Goal: Navigation & Orientation: Find specific page/section

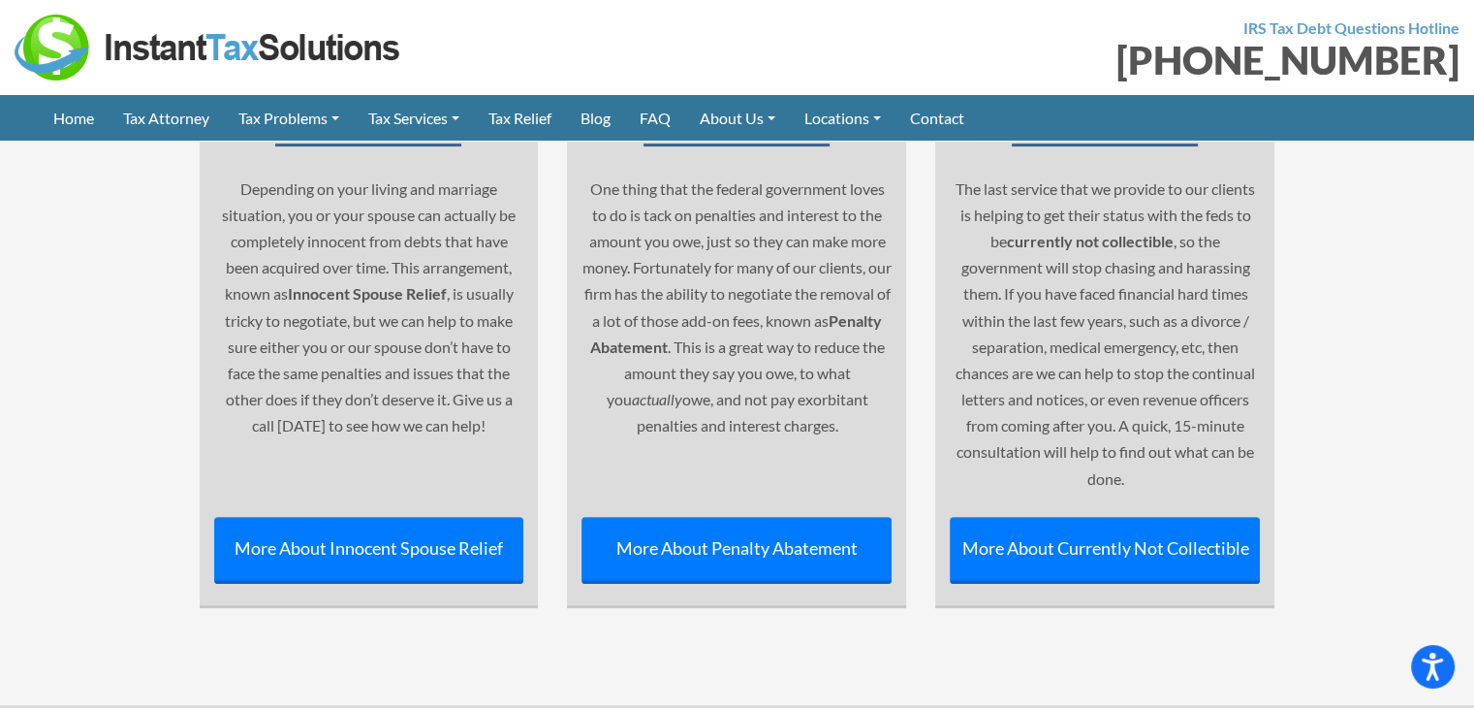
scroll to position [8356, 0]
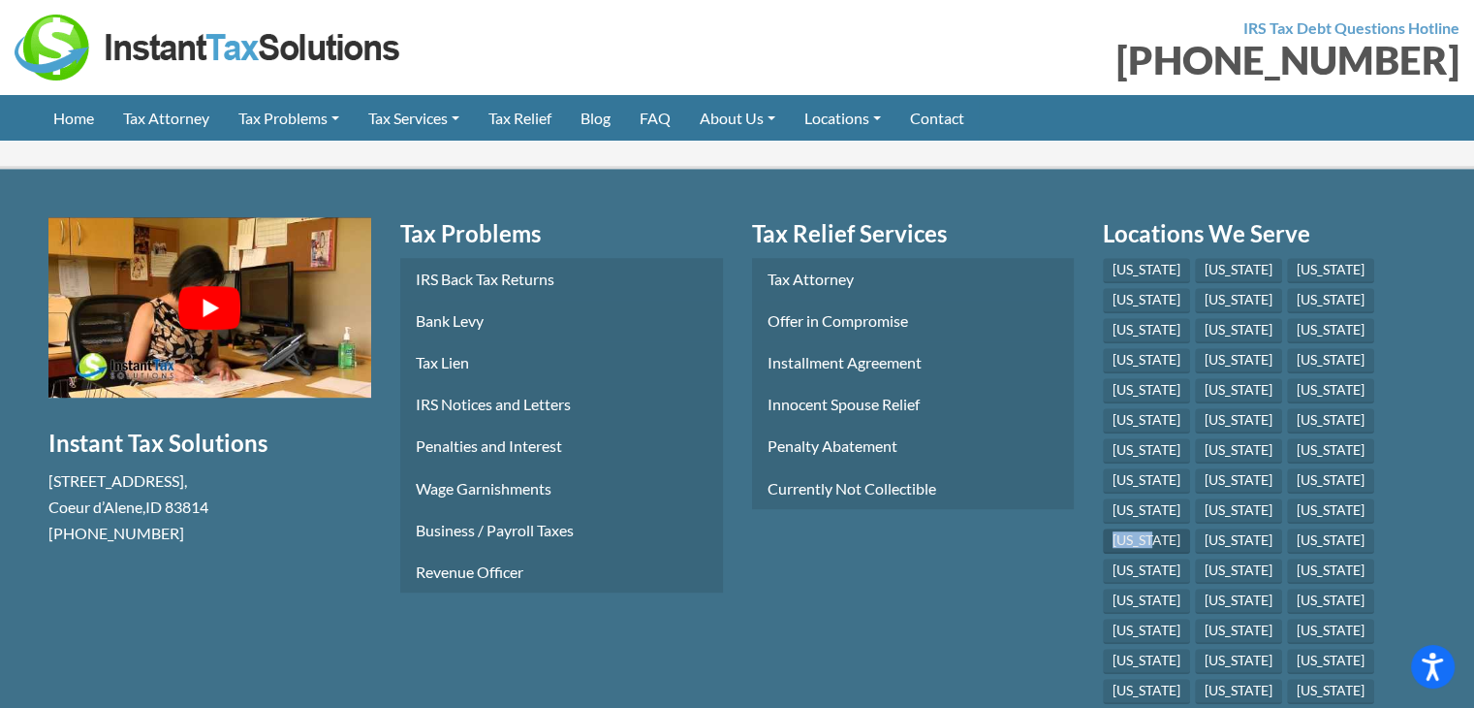
drag, startPoint x: 1251, startPoint y: 416, endPoint x: 1197, endPoint y: 418, distance: 53.4
click at [1195, 527] on li "[US_STATE]" at bounding box center [1149, 542] width 92 height 30
copy link "[US_STATE]"
click at [1190, 527] on link "[US_STATE]" at bounding box center [1146, 539] width 87 height 25
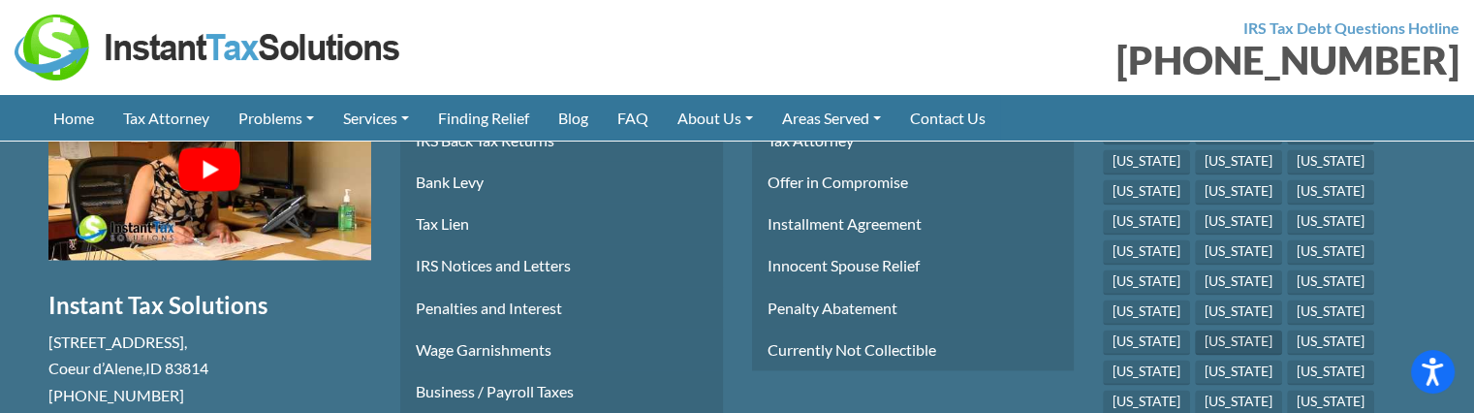
scroll to position [3005, 0]
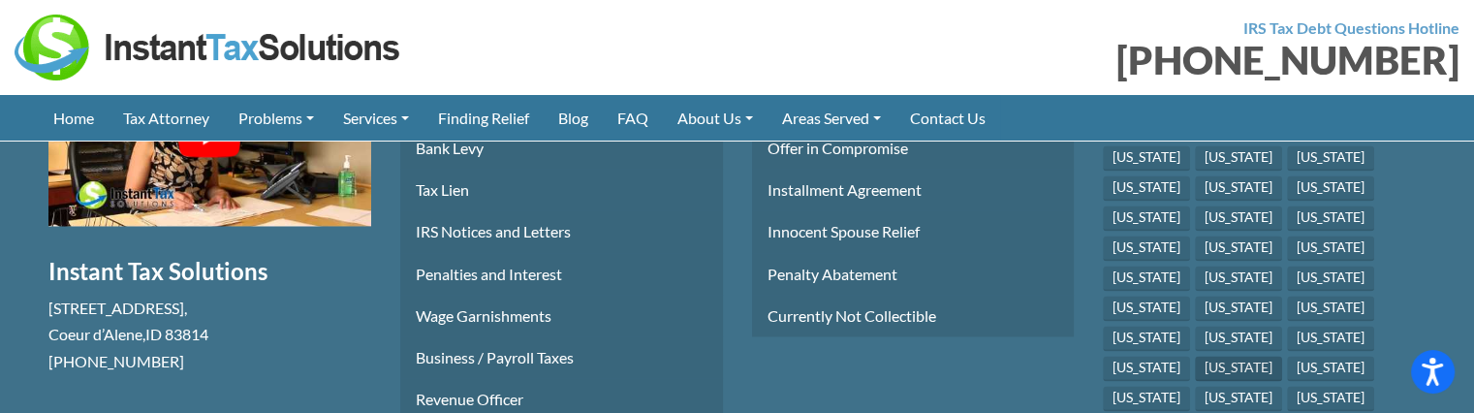
drag, startPoint x: 1384, startPoint y: 300, endPoint x: 1264, endPoint y: 299, distance: 120.2
click at [1264, 299] on ul "Alabama Alaska Arizona Arkansas California Colorado Connecticut Delaware Florid…" at bounding box center [1264, 355] width 323 height 541
copy link "[US_STATE]"
click at [1283, 356] on link "[US_STATE]" at bounding box center [1238, 368] width 87 height 25
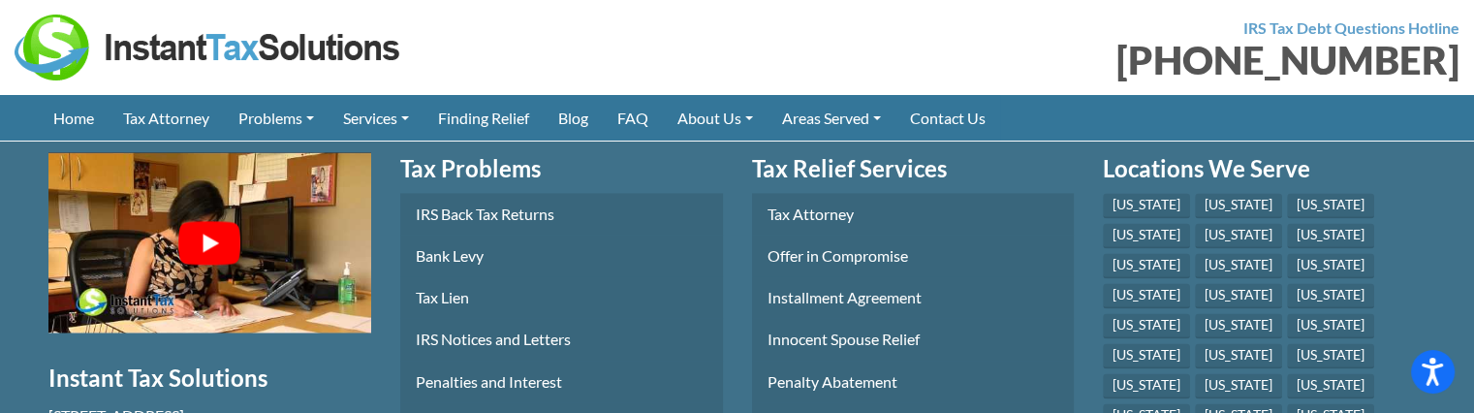
scroll to position [3002, 0]
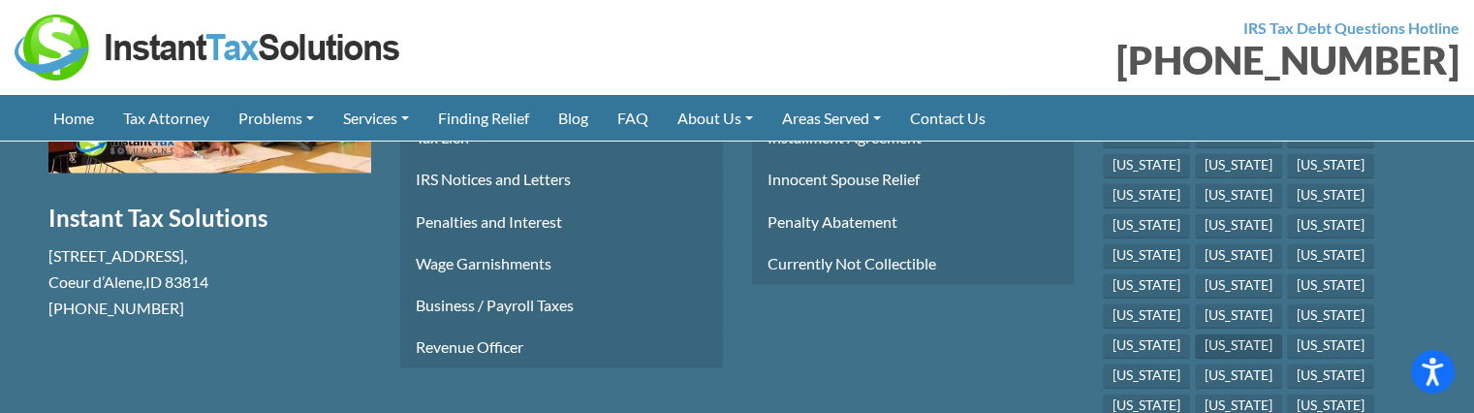
click at [1283, 333] on link "[US_STATE]" at bounding box center [1238, 345] width 87 height 25
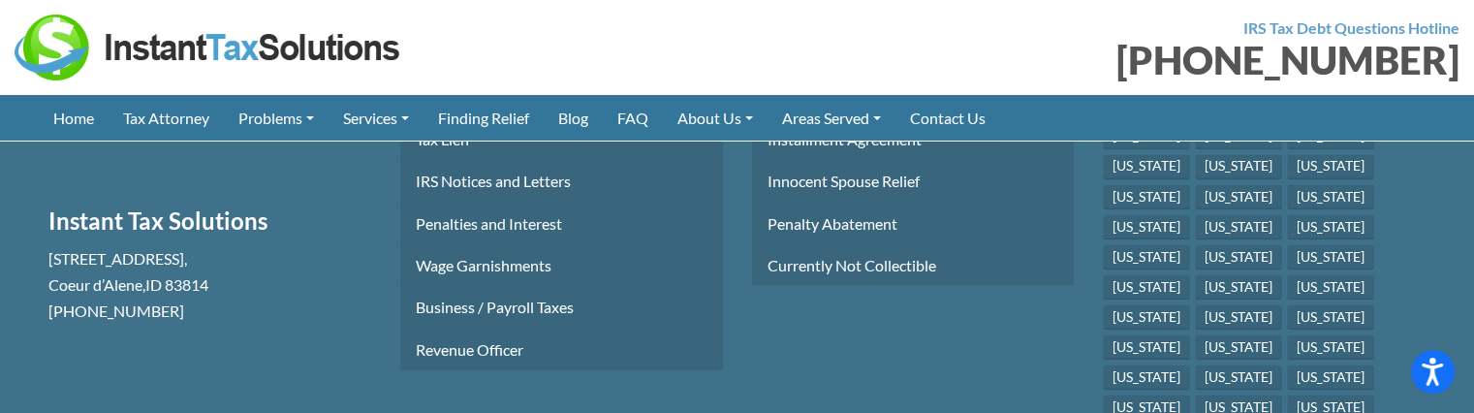
scroll to position [3490, 0]
click at [1287, 306] on link "[US_STATE]" at bounding box center [1330, 318] width 87 height 25
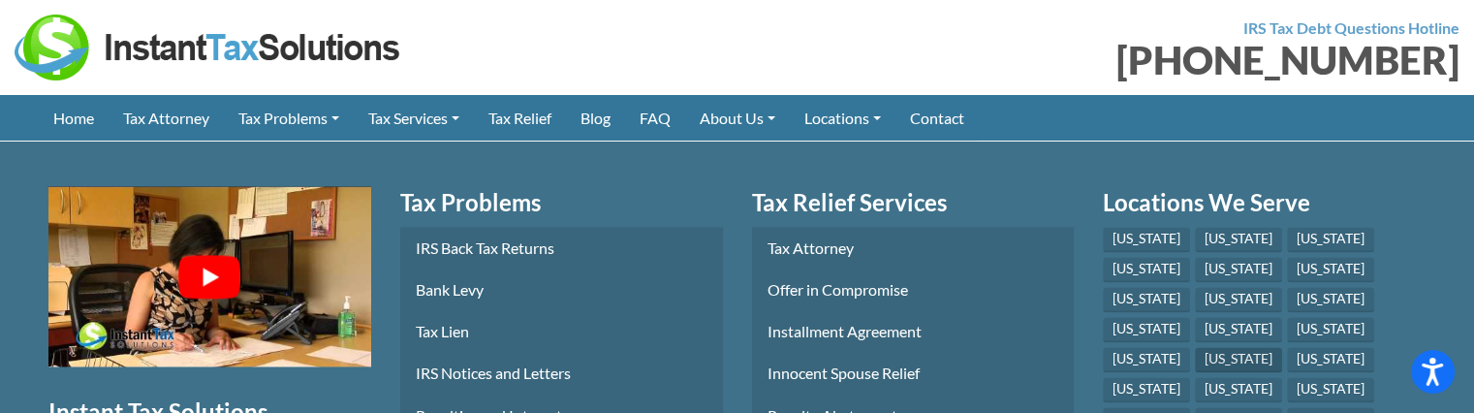
scroll to position [3002, 0]
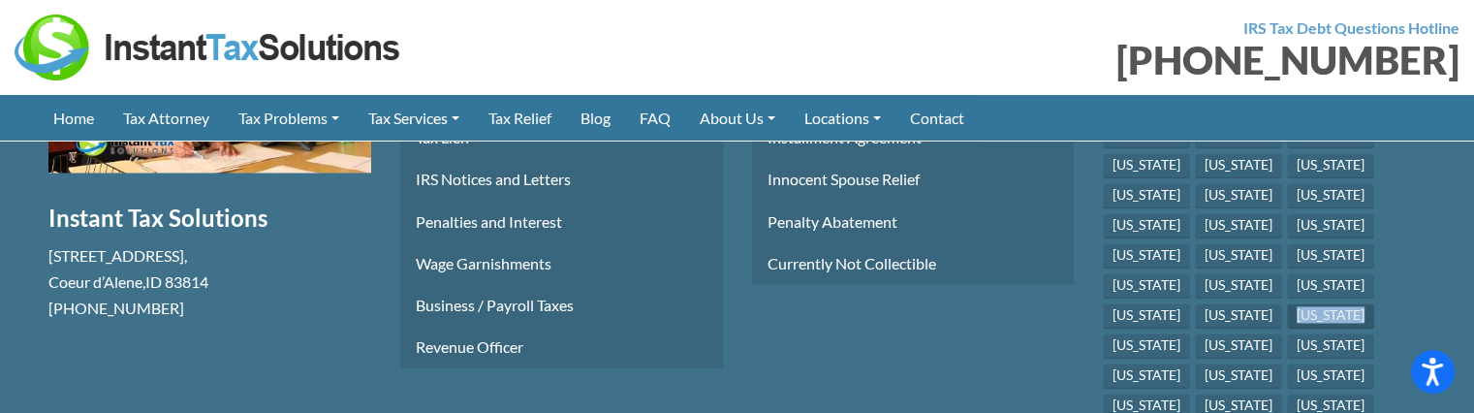
drag, startPoint x: 1193, startPoint y: 245, endPoint x: 1113, endPoint y: 253, distance: 80.8
click at [1287, 303] on li "[US_STATE]" at bounding box center [1333, 318] width 92 height 30
copy link "[US_STATE]"
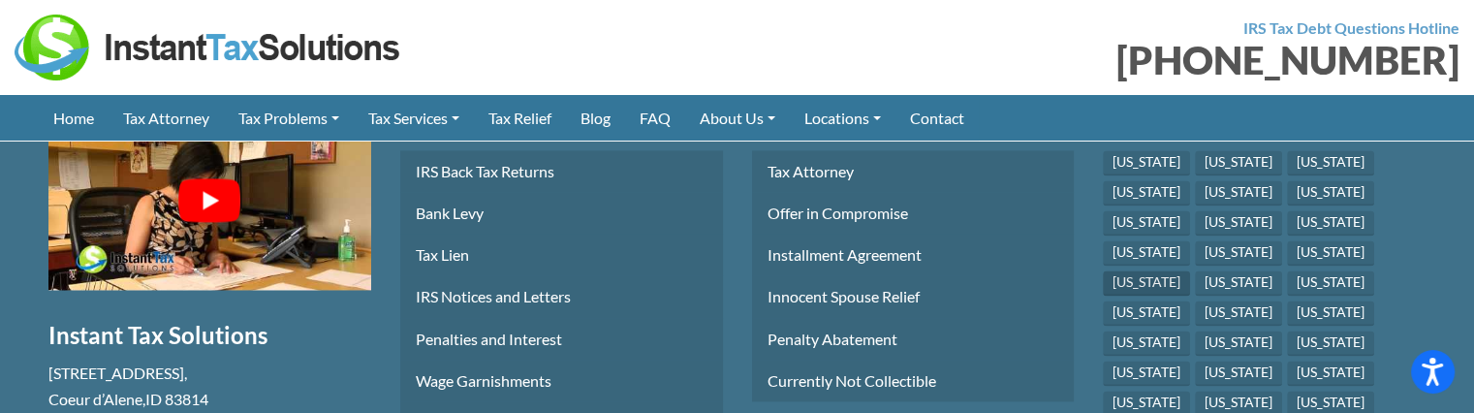
scroll to position [2905, 0]
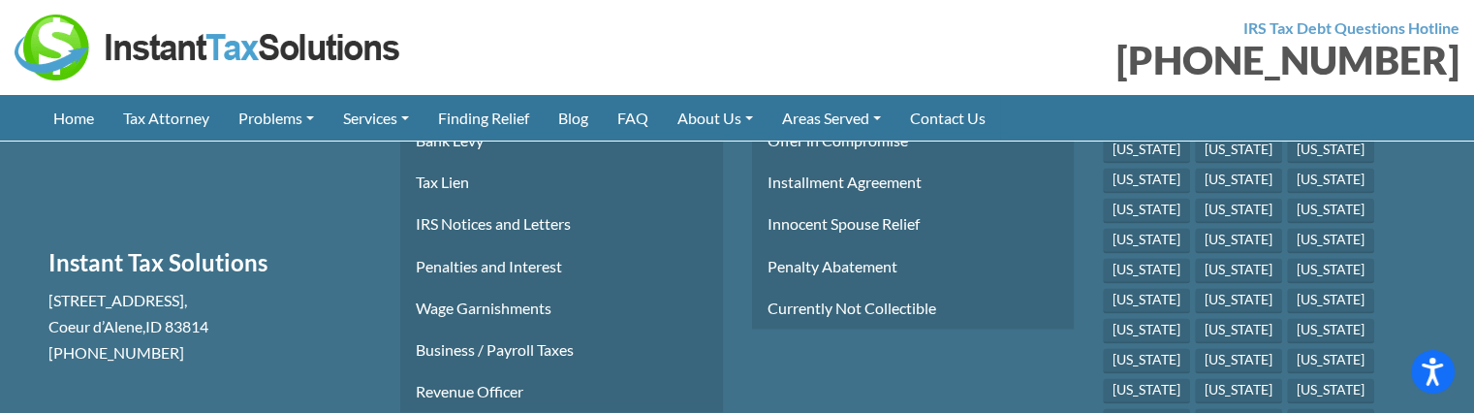
scroll to position [3002, 0]
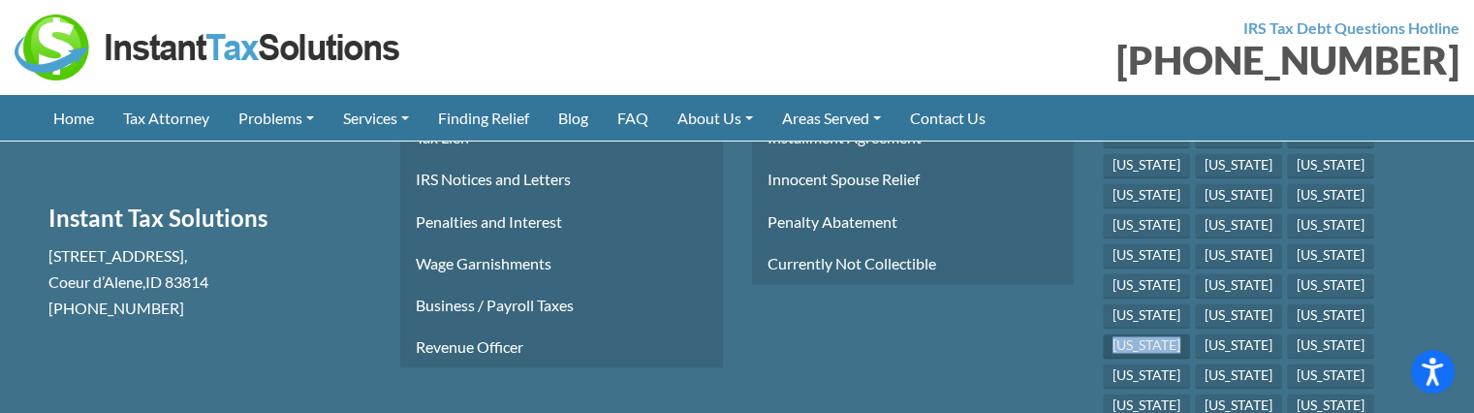
drag, startPoint x: 1291, startPoint y: 246, endPoint x: 1207, endPoint y: 246, distance: 84.3
click at [1195, 333] on li "[US_STATE]" at bounding box center [1149, 348] width 92 height 30
copy link "[US_STATE]"
click at [1283, 333] on link "[US_STATE]" at bounding box center [1238, 345] width 87 height 25
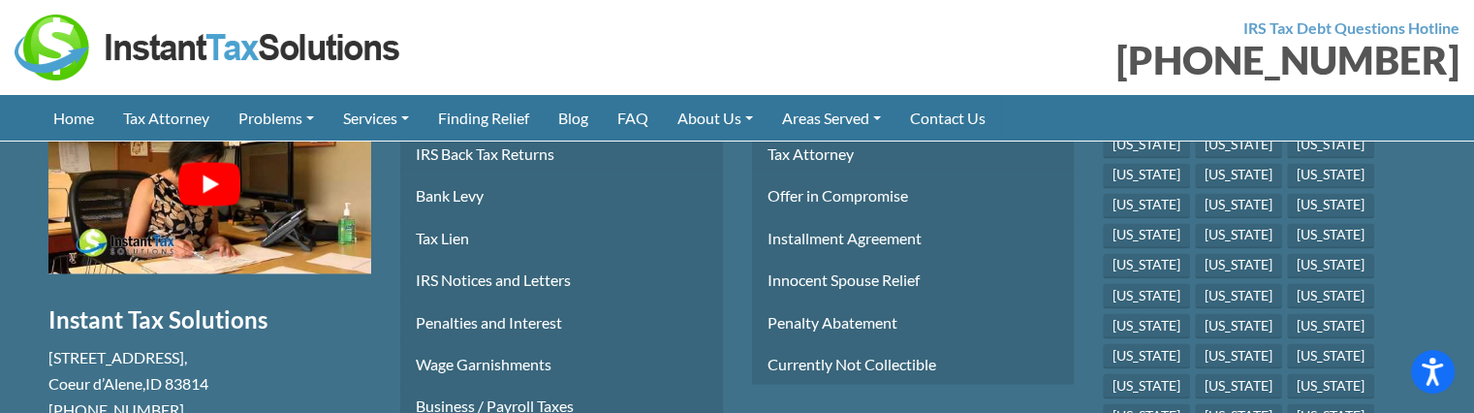
scroll to position [3490, 0]
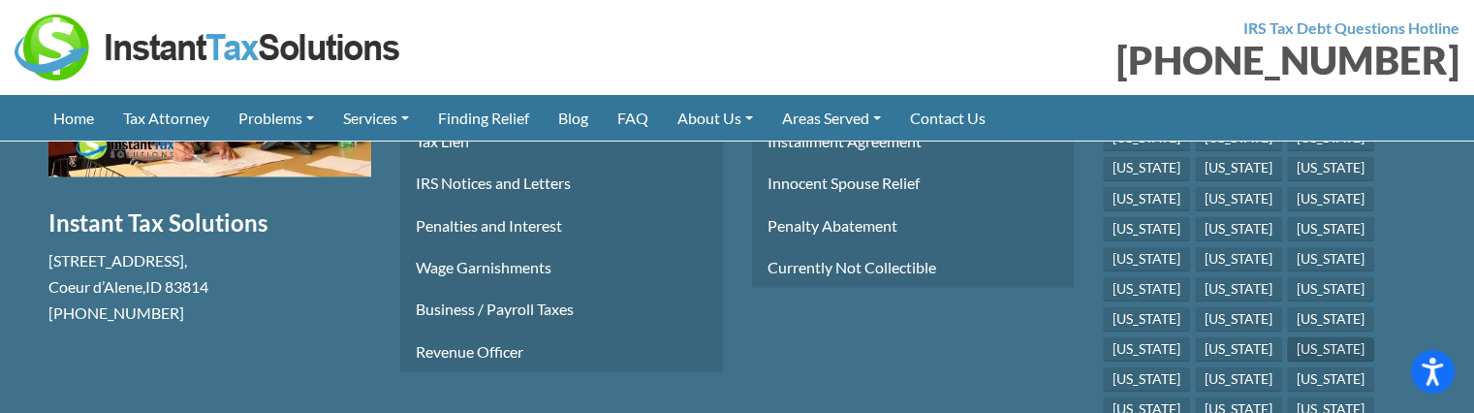
click at [1287, 336] on link "[US_STATE]" at bounding box center [1330, 348] width 87 height 25
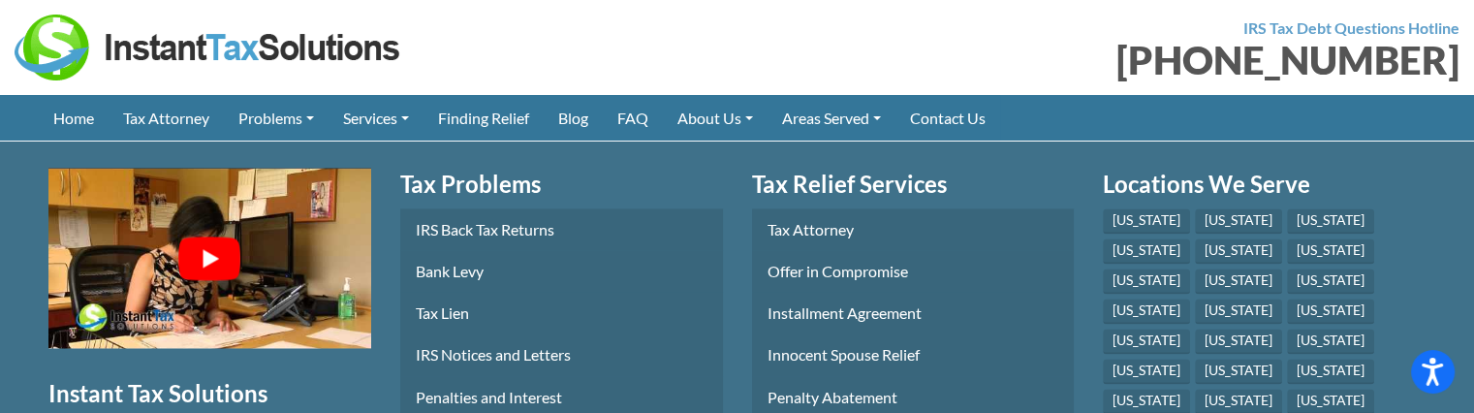
scroll to position [2978, 0]
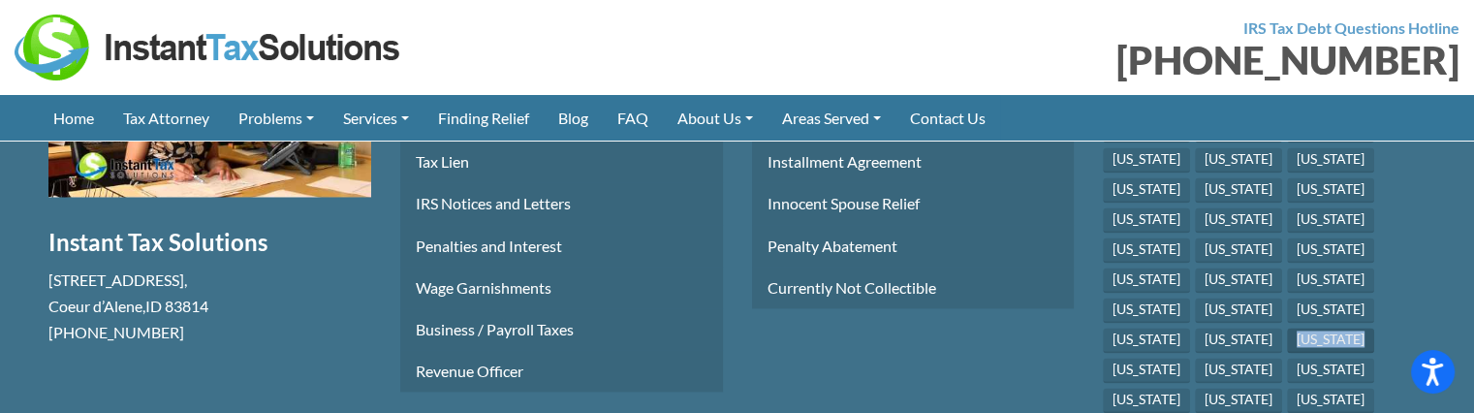
drag, startPoint x: 1191, startPoint y: 273, endPoint x: 1115, endPoint y: 273, distance: 76.6
click at [1287, 328] on li "[US_STATE]" at bounding box center [1333, 343] width 92 height 30
drag, startPoint x: 1214, startPoint y: 301, endPoint x: 1114, endPoint y: 302, distance: 99.9
click at [1287, 358] on li "[US_STATE]" at bounding box center [1333, 373] width 92 height 30
copy link "[US_STATE]"
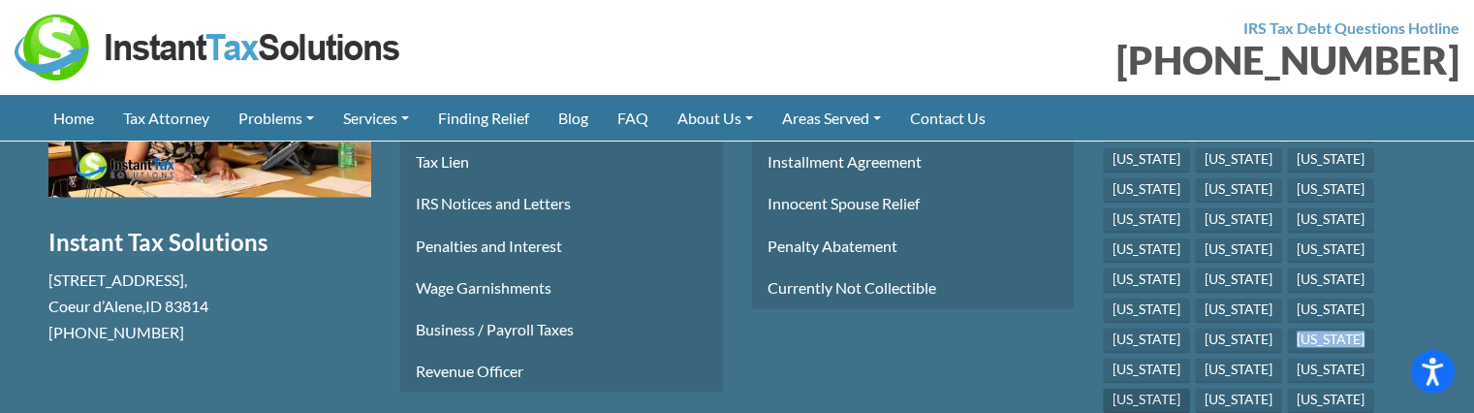
click at [1190, 388] on link "[US_STATE]" at bounding box center [1146, 400] width 87 height 25
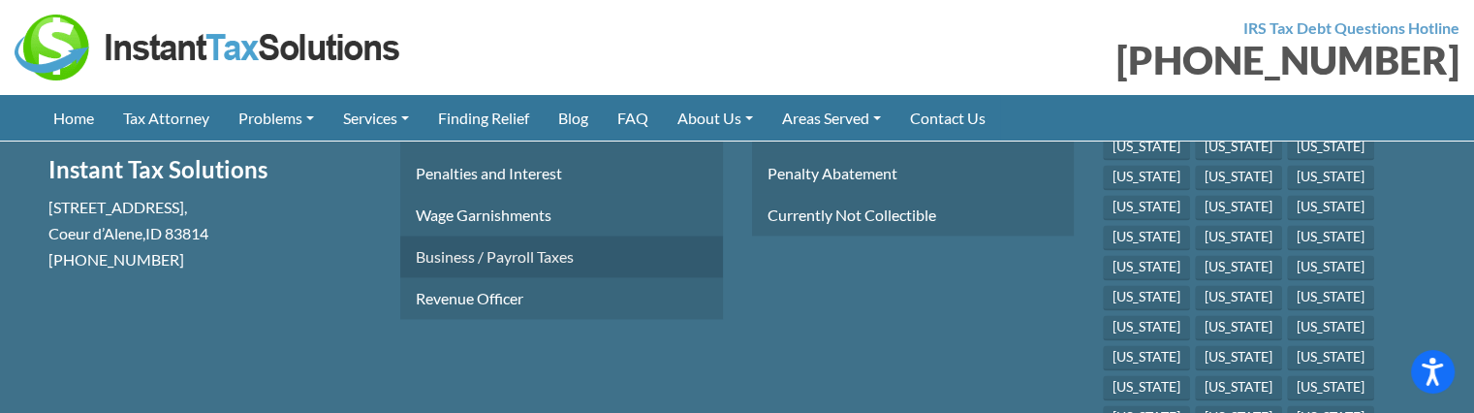
scroll to position [3056, 0]
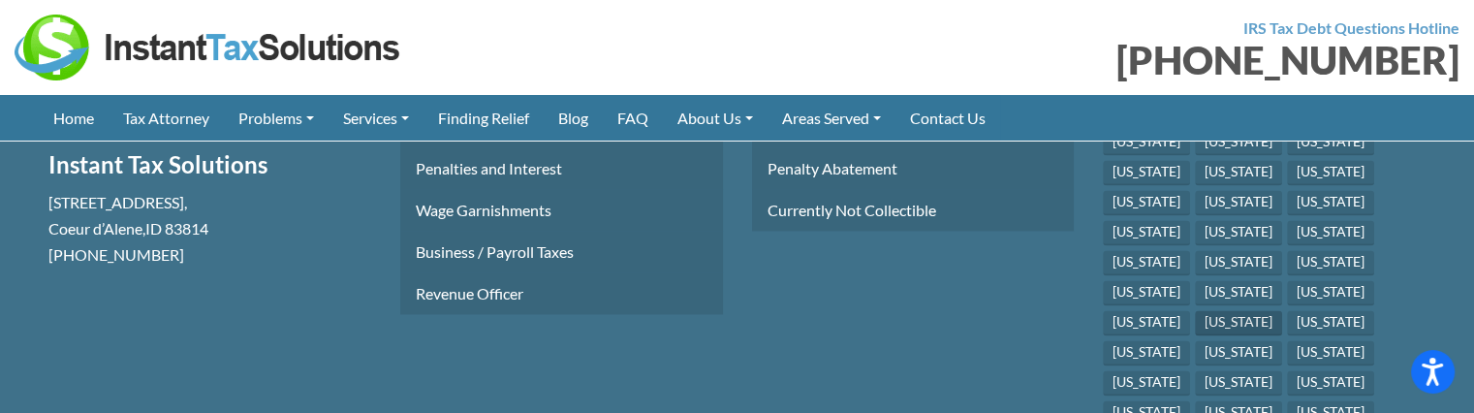
click at [1283, 310] on link "[US_STATE]" at bounding box center [1238, 322] width 87 height 25
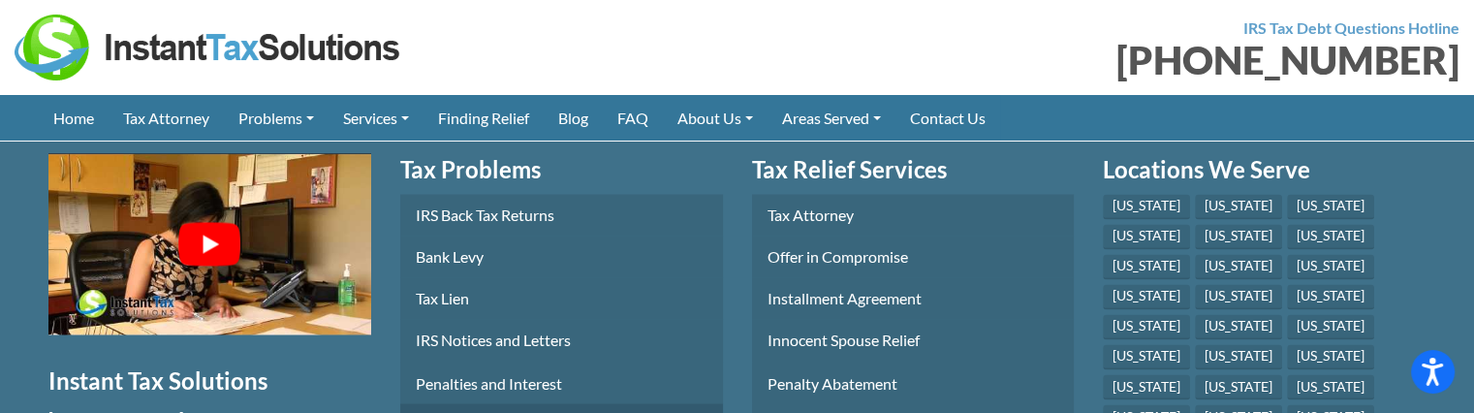
scroll to position [3344, 0]
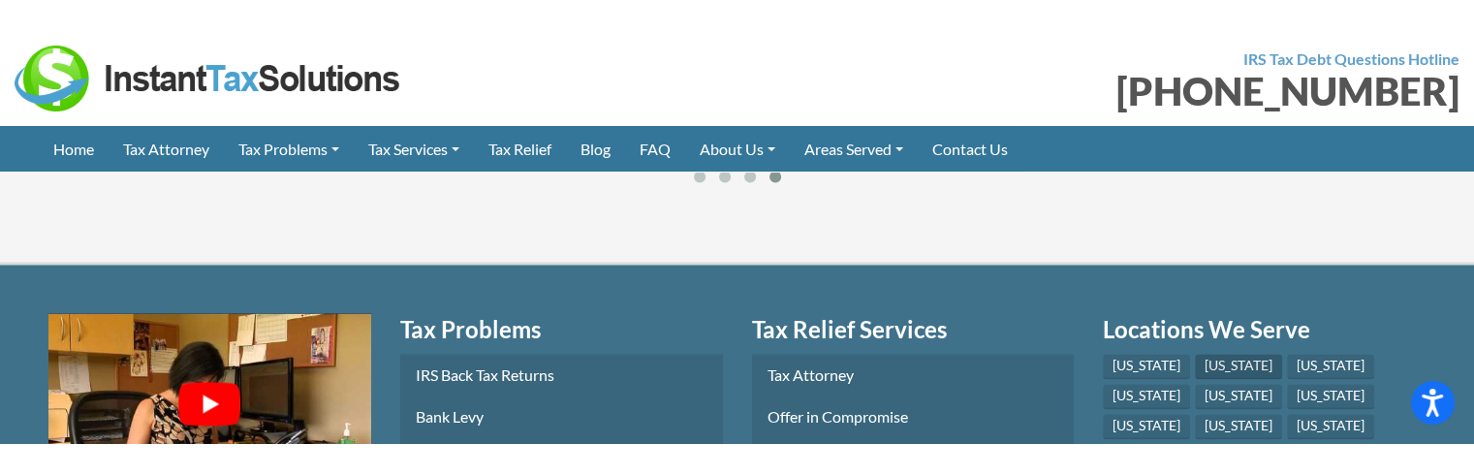
scroll to position [2954, 0]
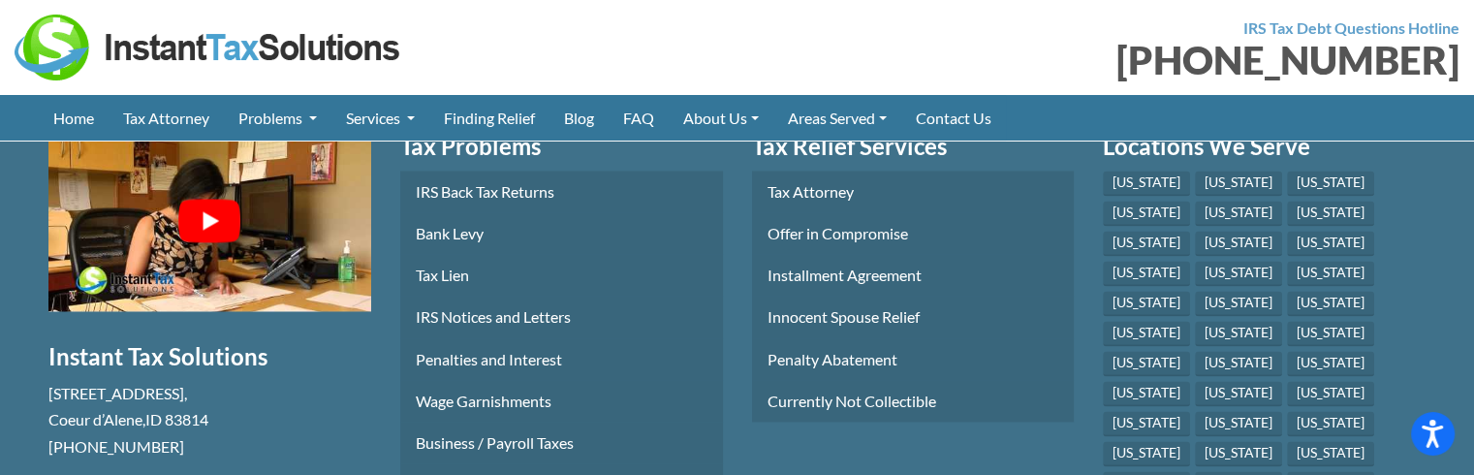
scroll to position [3032, 0]
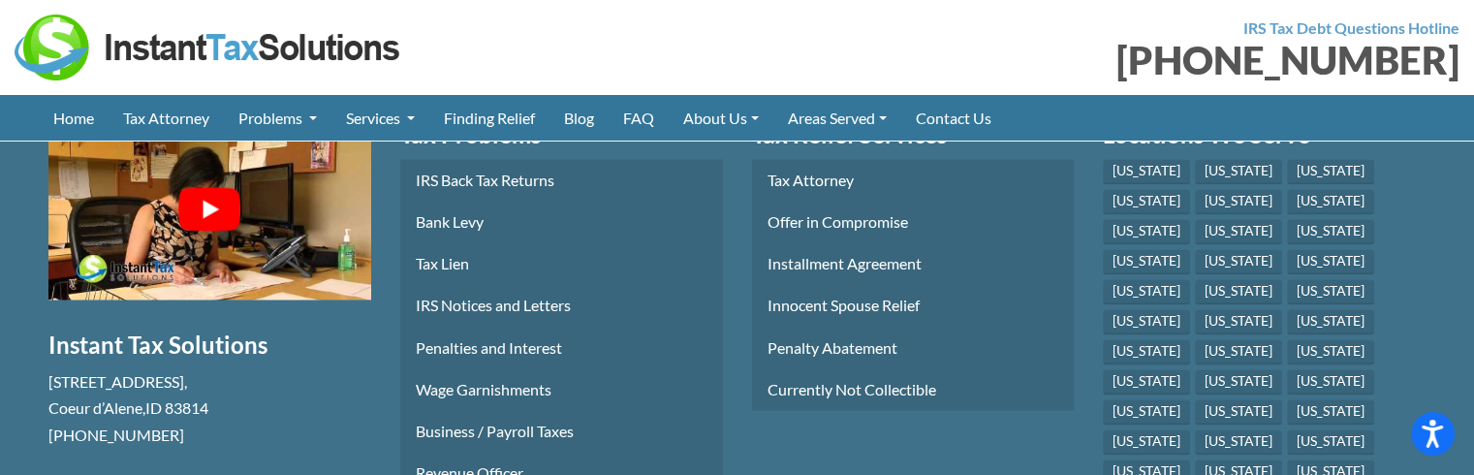
drag, startPoint x: 1255, startPoint y: 369, endPoint x: 1201, endPoint y: 369, distance: 54.3
copy link "[US_STATE]"
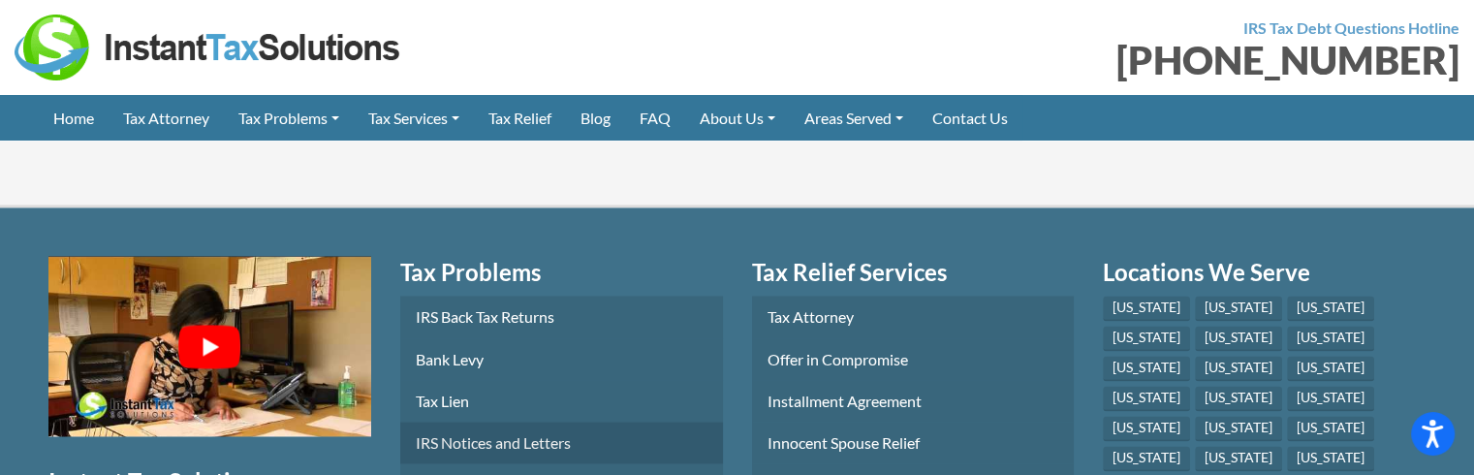
scroll to position [3103, 0]
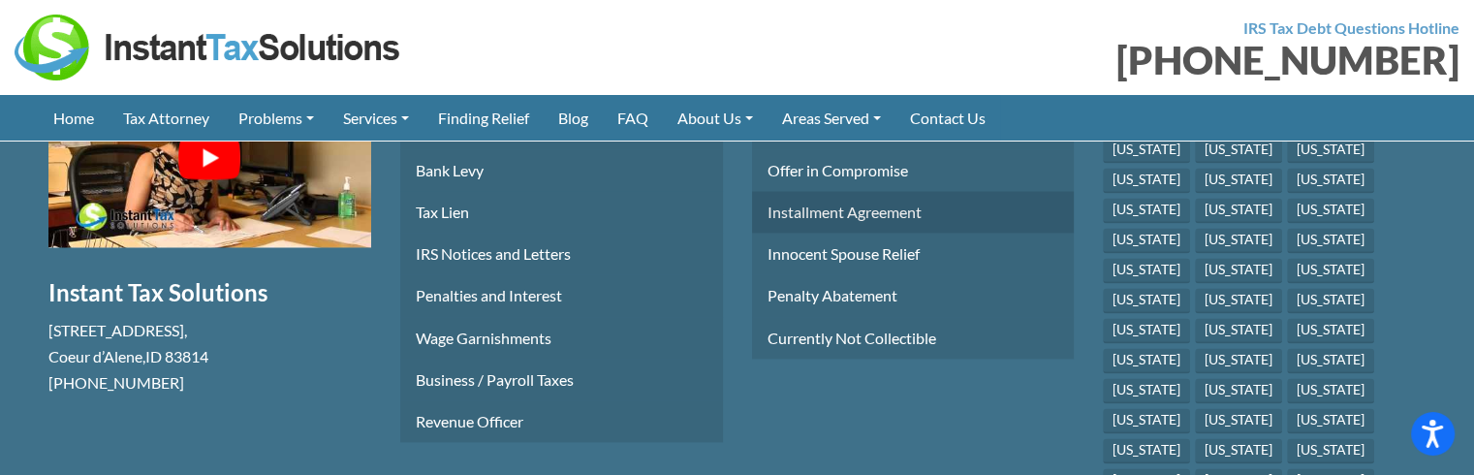
scroll to position [3105, 0]
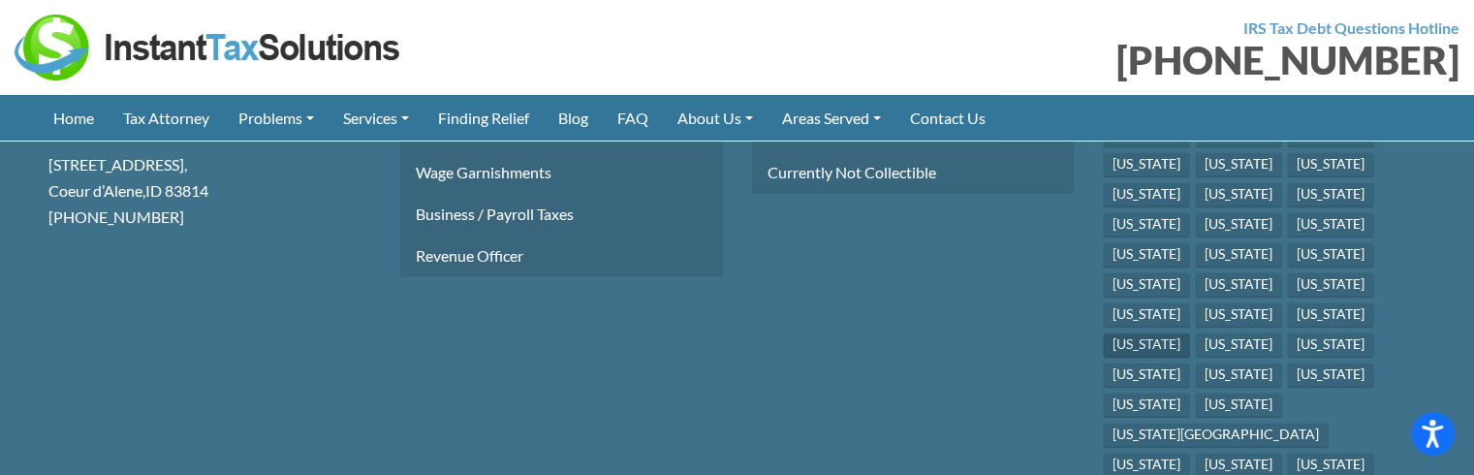
click at [1190, 333] on link "[US_STATE]" at bounding box center [1146, 345] width 87 height 25
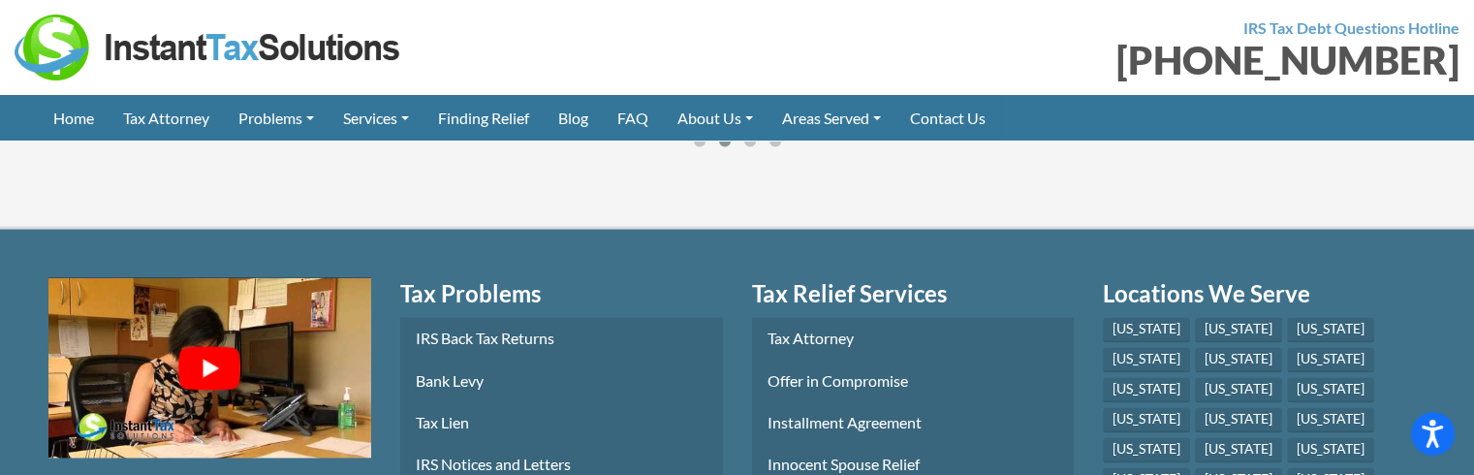
scroll to position [3092, 0]
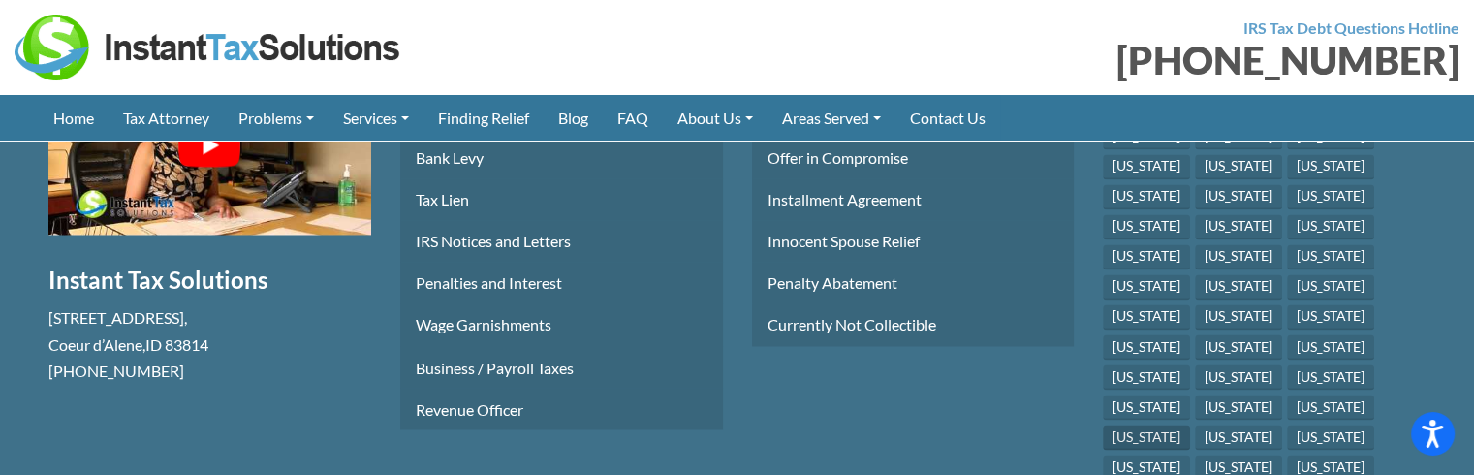
scroll to position [3383, 0]
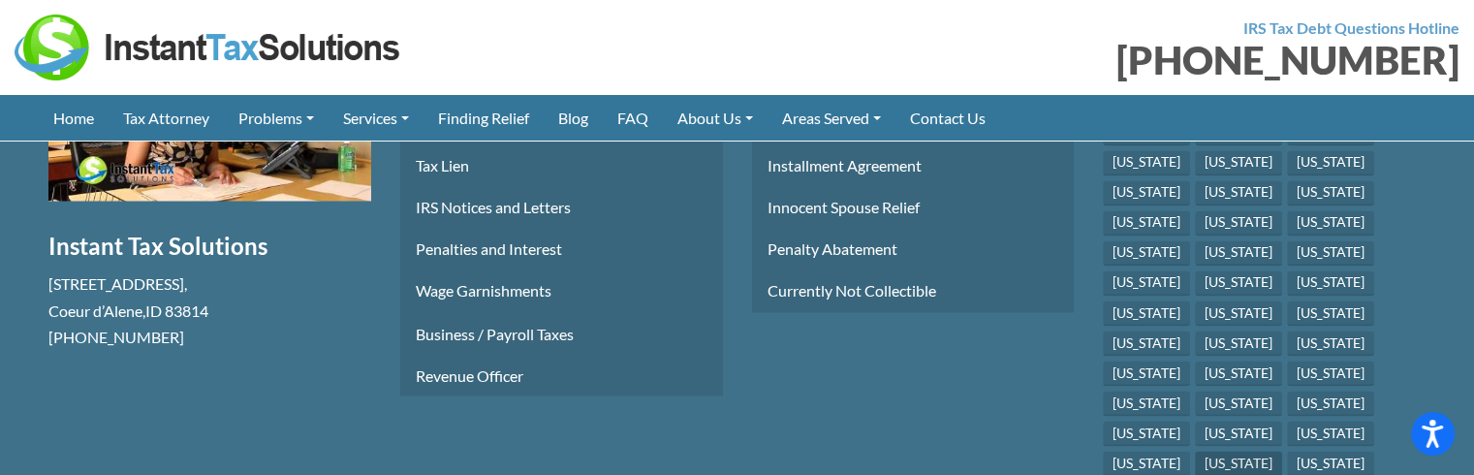
click at [1283, 451] on link "[US_STATE]" at bounding box center [1238, 463] width 87 height 25
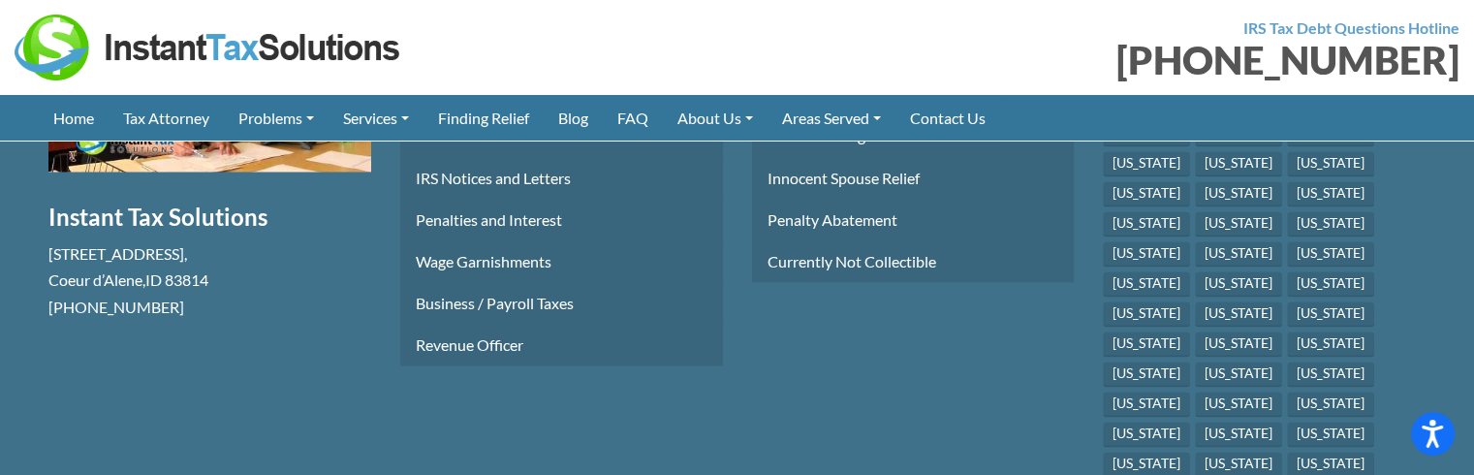
scroll to position [3042, 0]
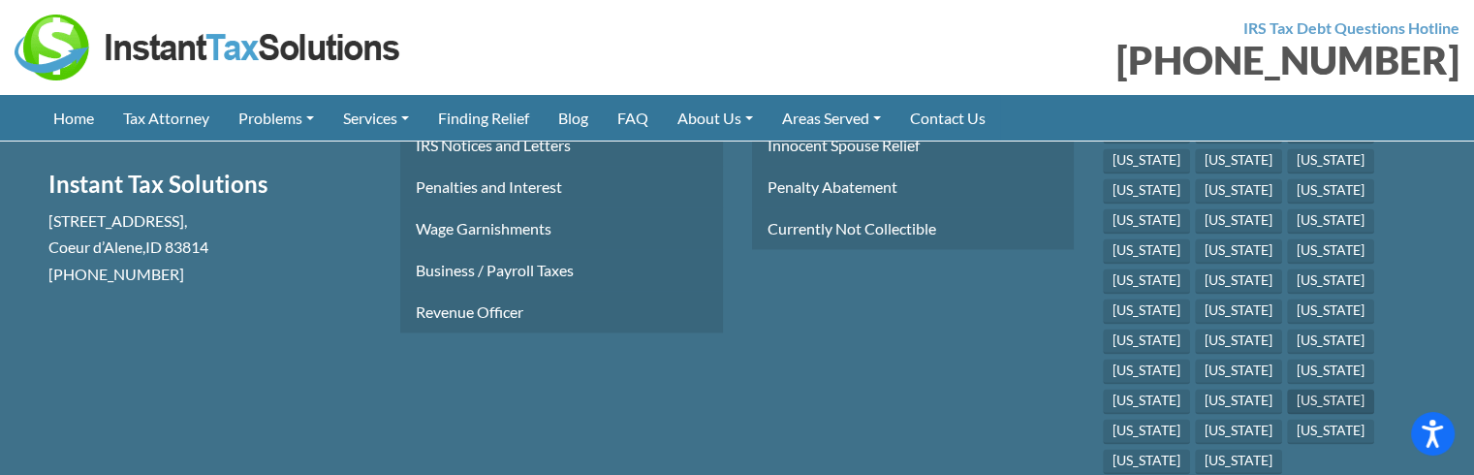
click at [1287, 389] on link "[US_STATE]" at bounding box center [1330, 401] width 87 height 25
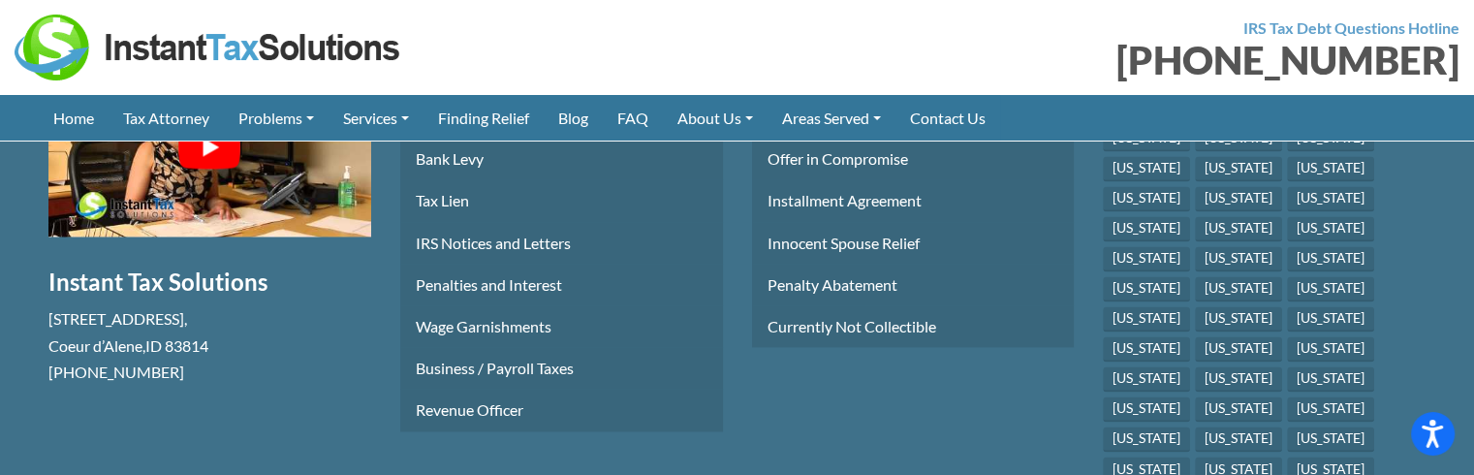
scroll to position [3262, 0]
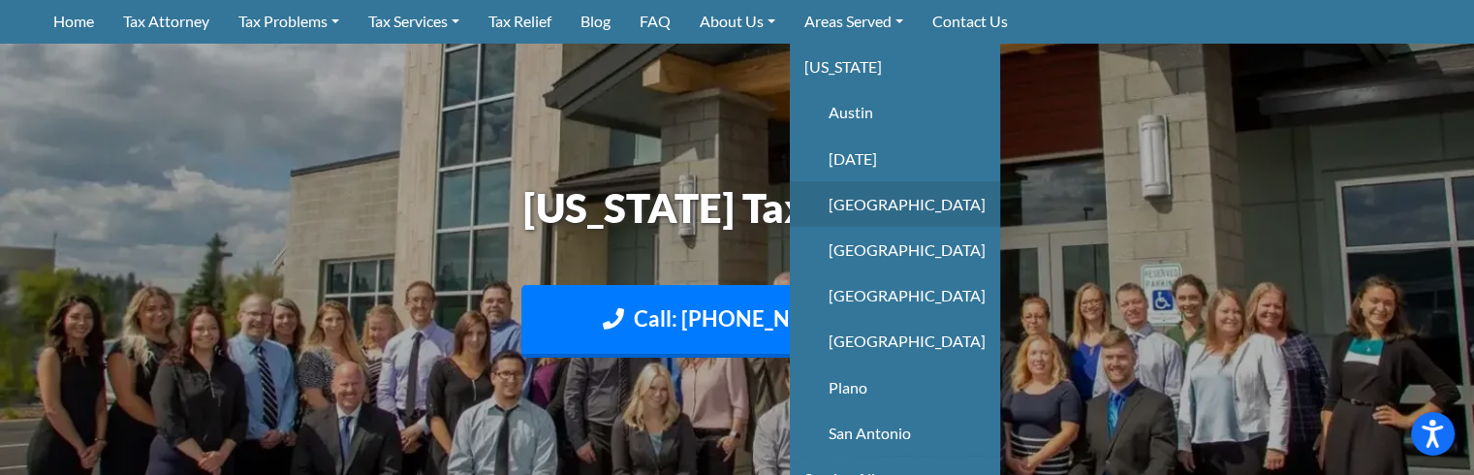
scroll to position [194, 0]
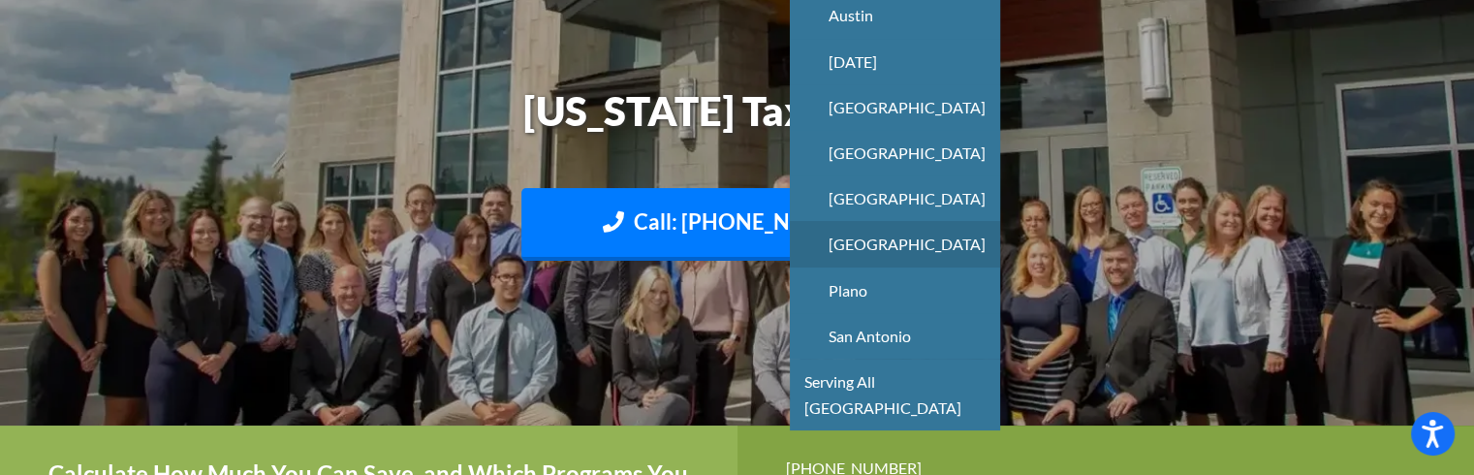
click at [883, 243] on link "[GEOGRAPHIC_DATA]" at bounding box center [895, 244] width 210 height 46
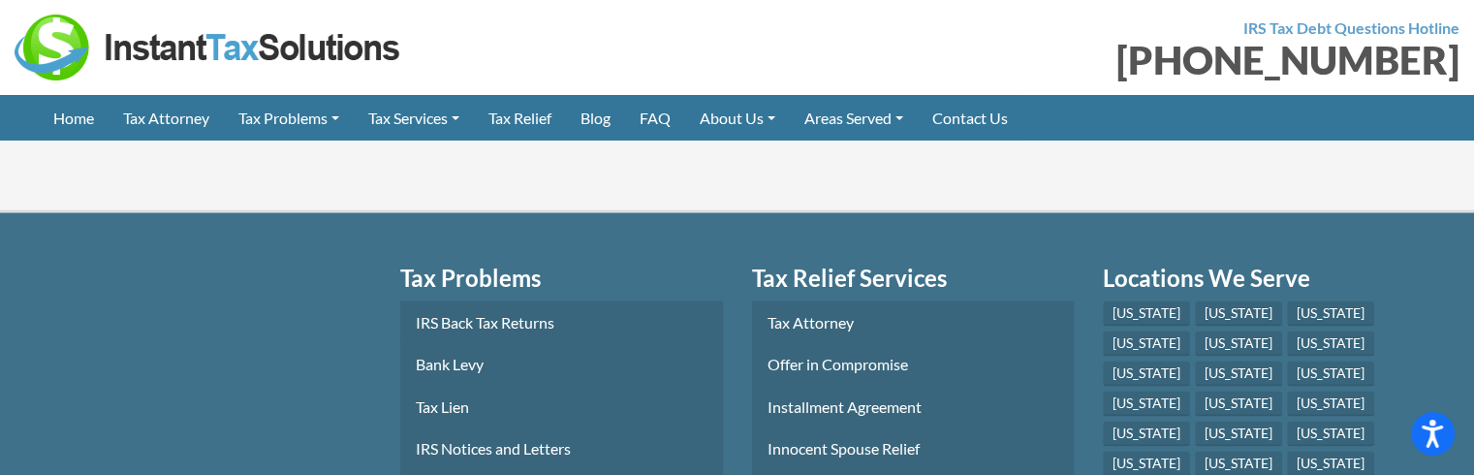
scroll to position [3590, 0]
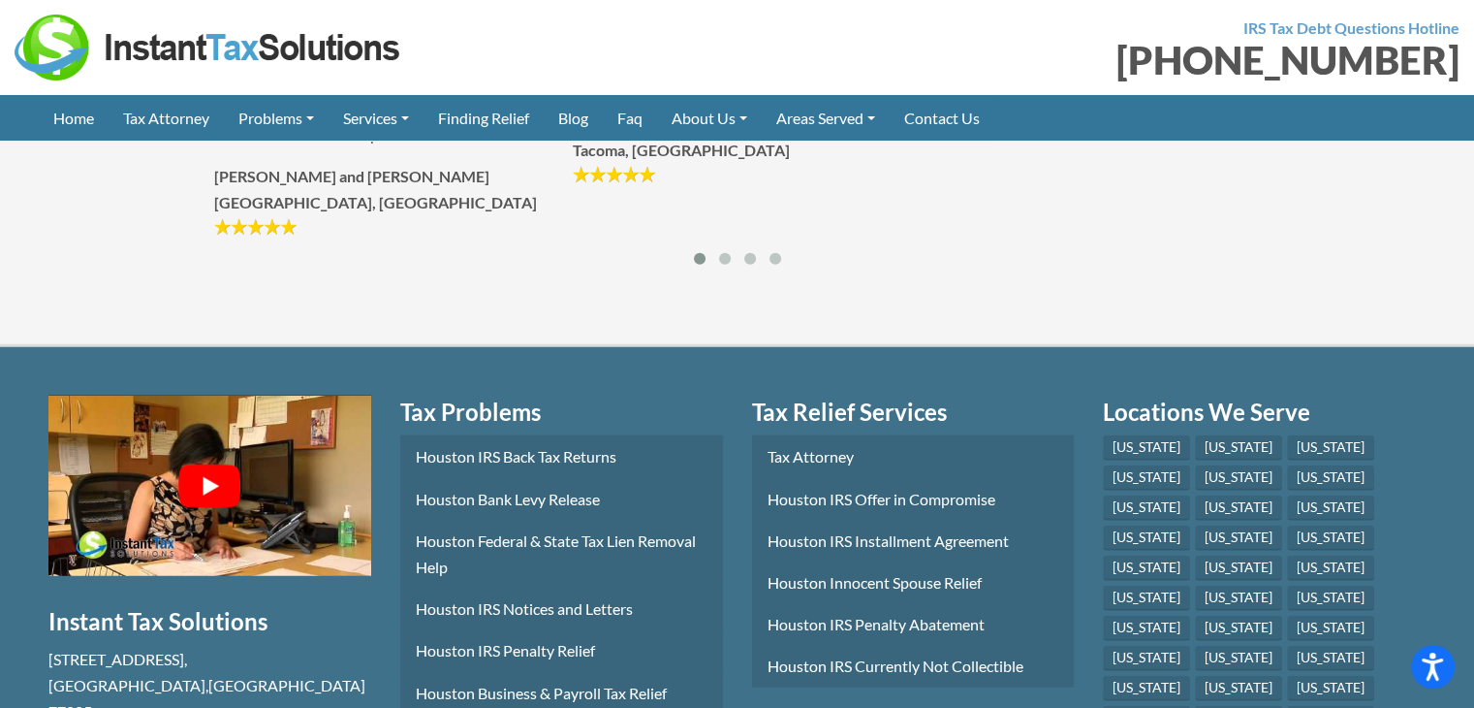
scroll to position [4795, 0]
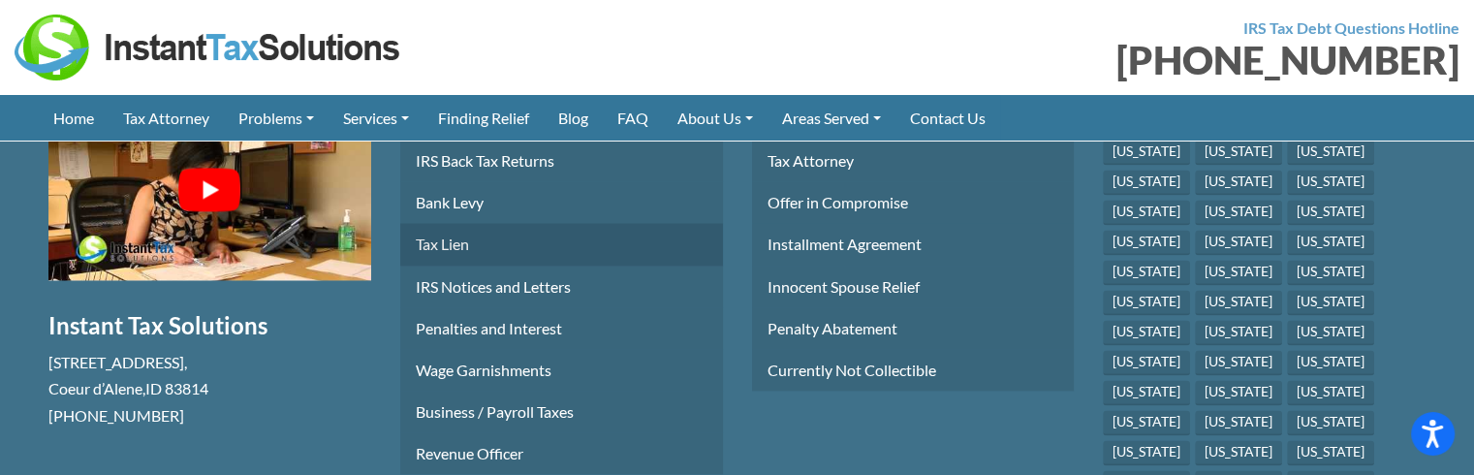
scroll to position [2945, 0]
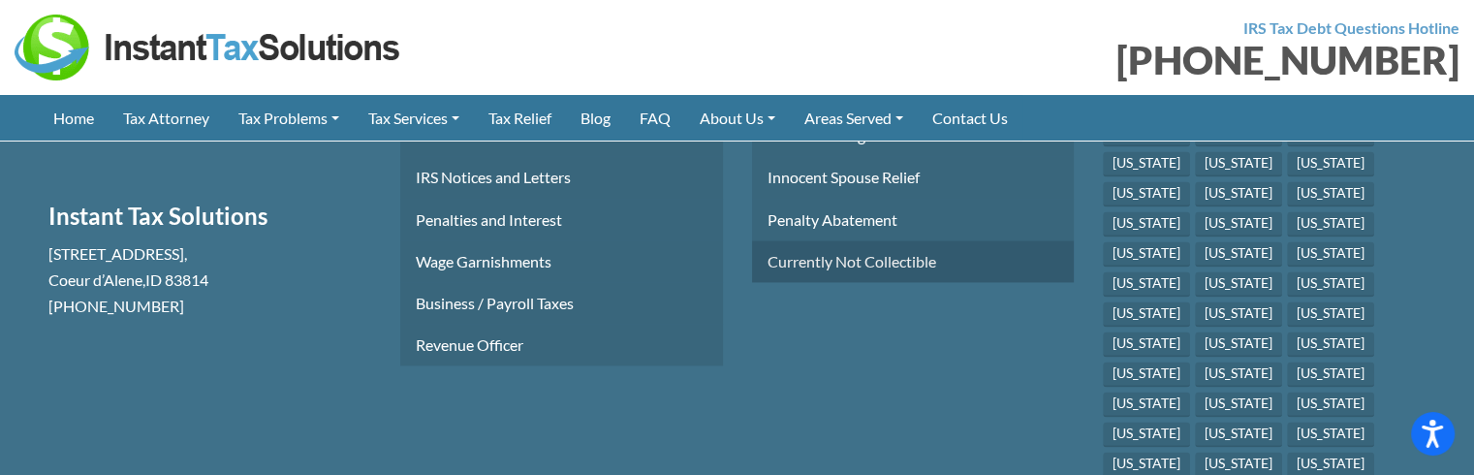
scroll to position [3037, 0]
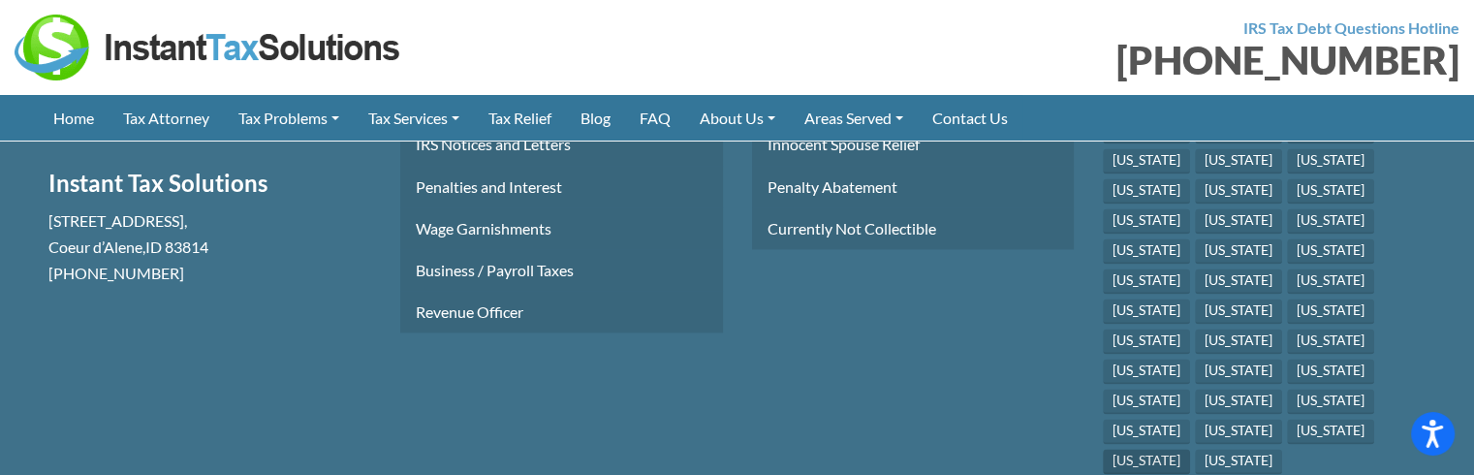
click at [1132, 449] on link "[US_STATE]" at bounding box center [1146, 461] width 87 height 25
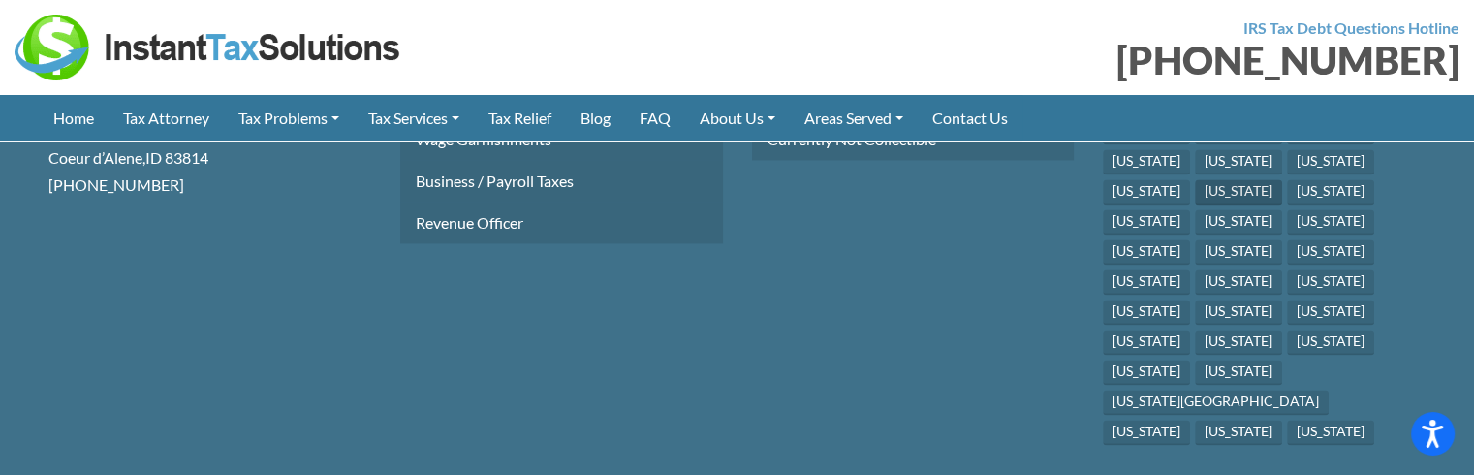
scroll to position [3139, 0]
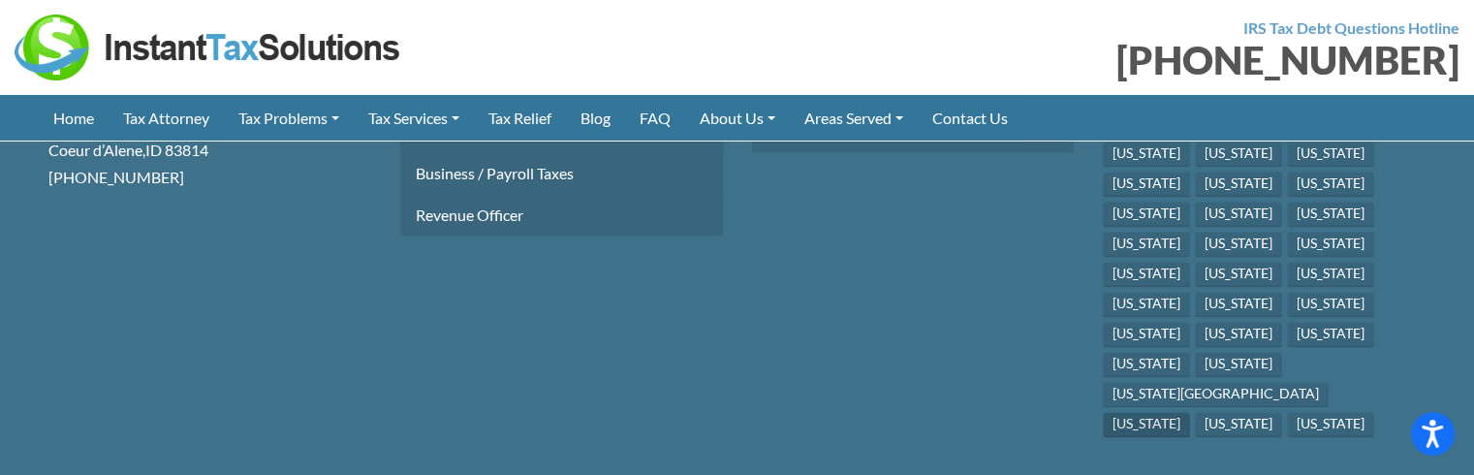
click at [1158, 412] on link "[US_STATE]" at bounding box center [1146, 424] width 87 height 25
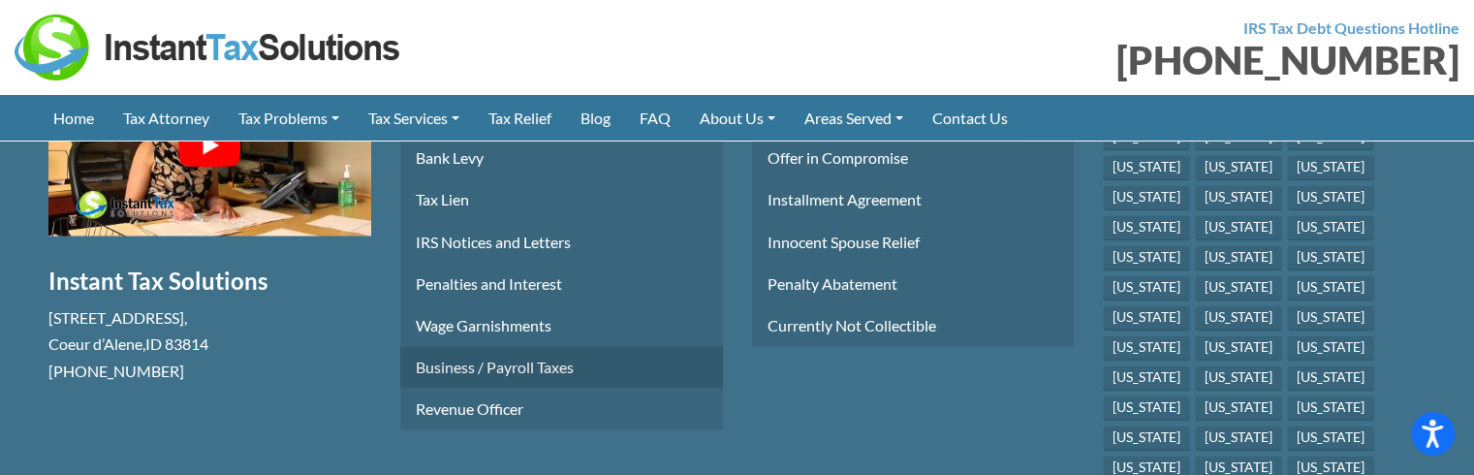
scroll to position [3042, 0]
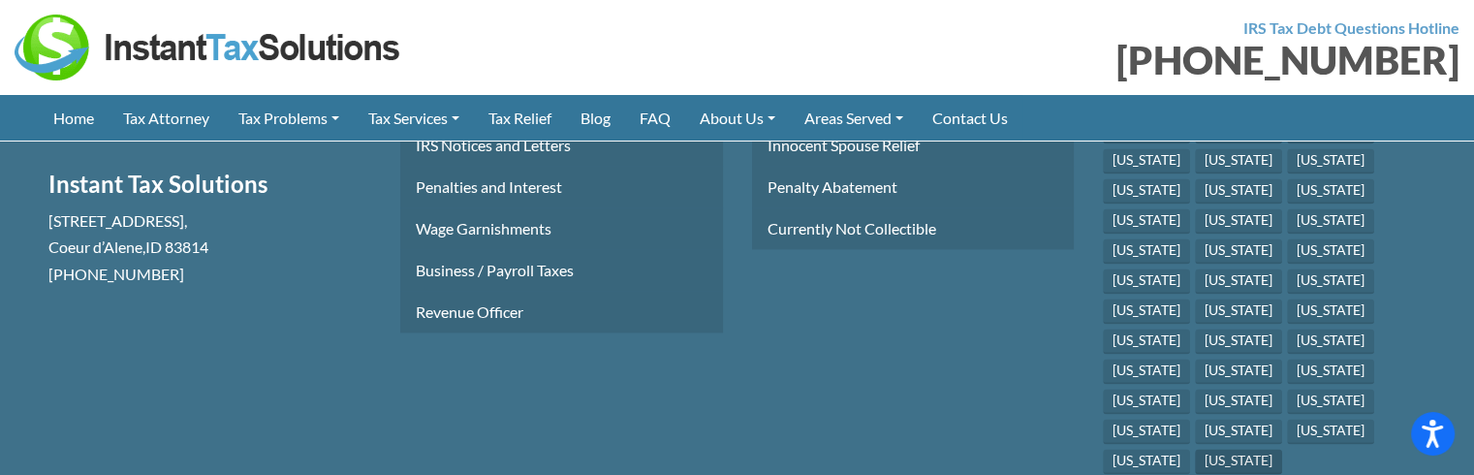
click at [1195, 449] on link "[US_STATE]" at bounding box center [1238, 461] width 87 height 25
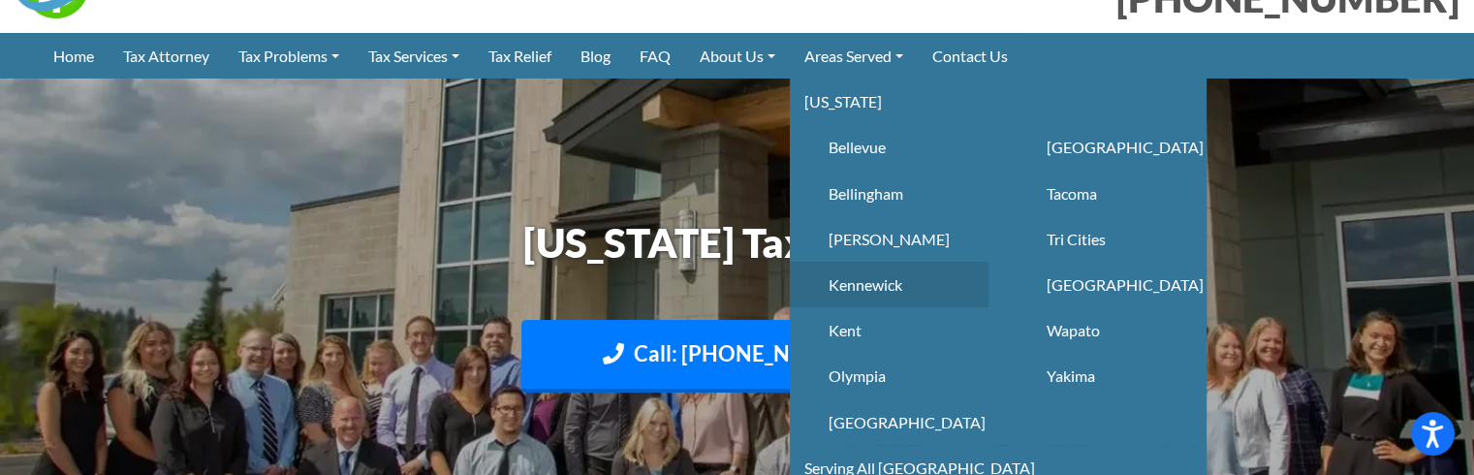
scroll to position [97, 0]
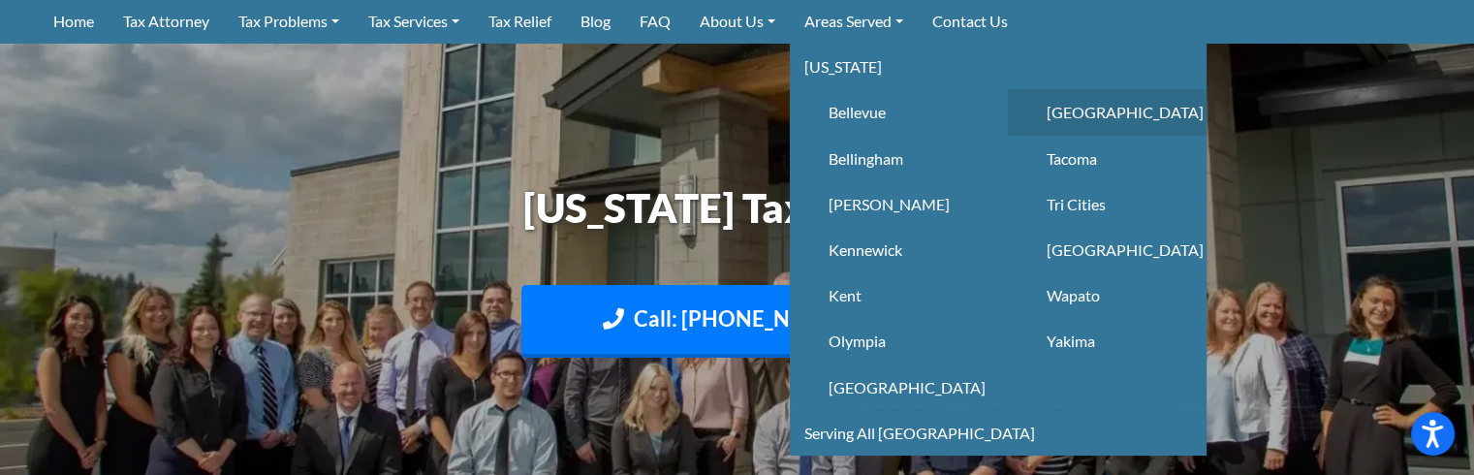
click at [1091, 106] on link "[GEOGRAPHIC_DATA]" at bounding box center [1107, 112] width 199 height 46
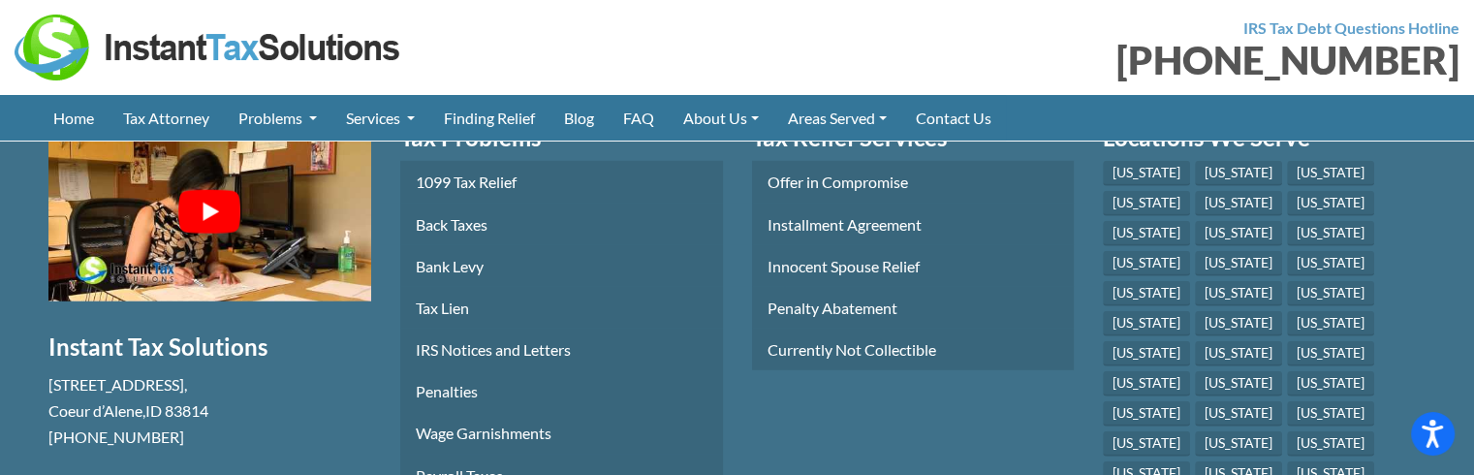
scroll to position [5351, 0]
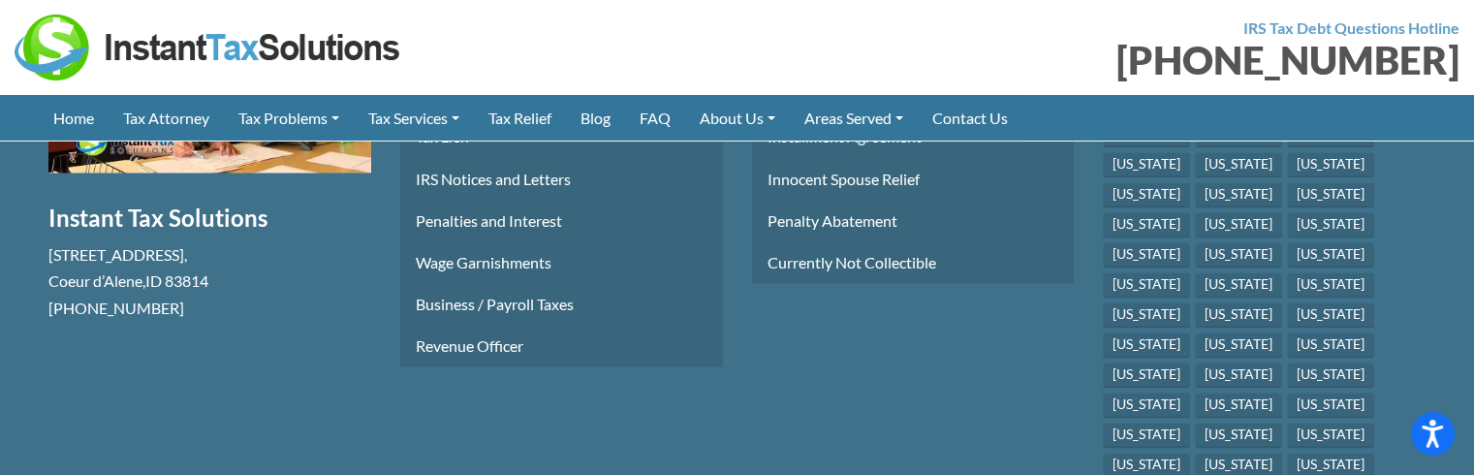
scroll to position [3042, 0]
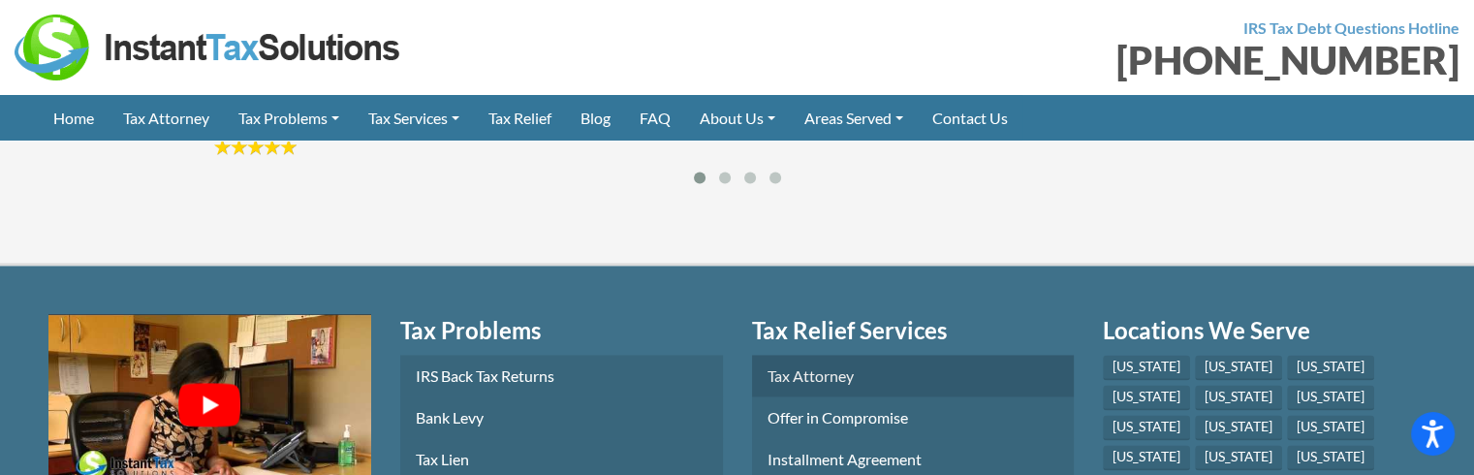
scroll to position [2772, 0]
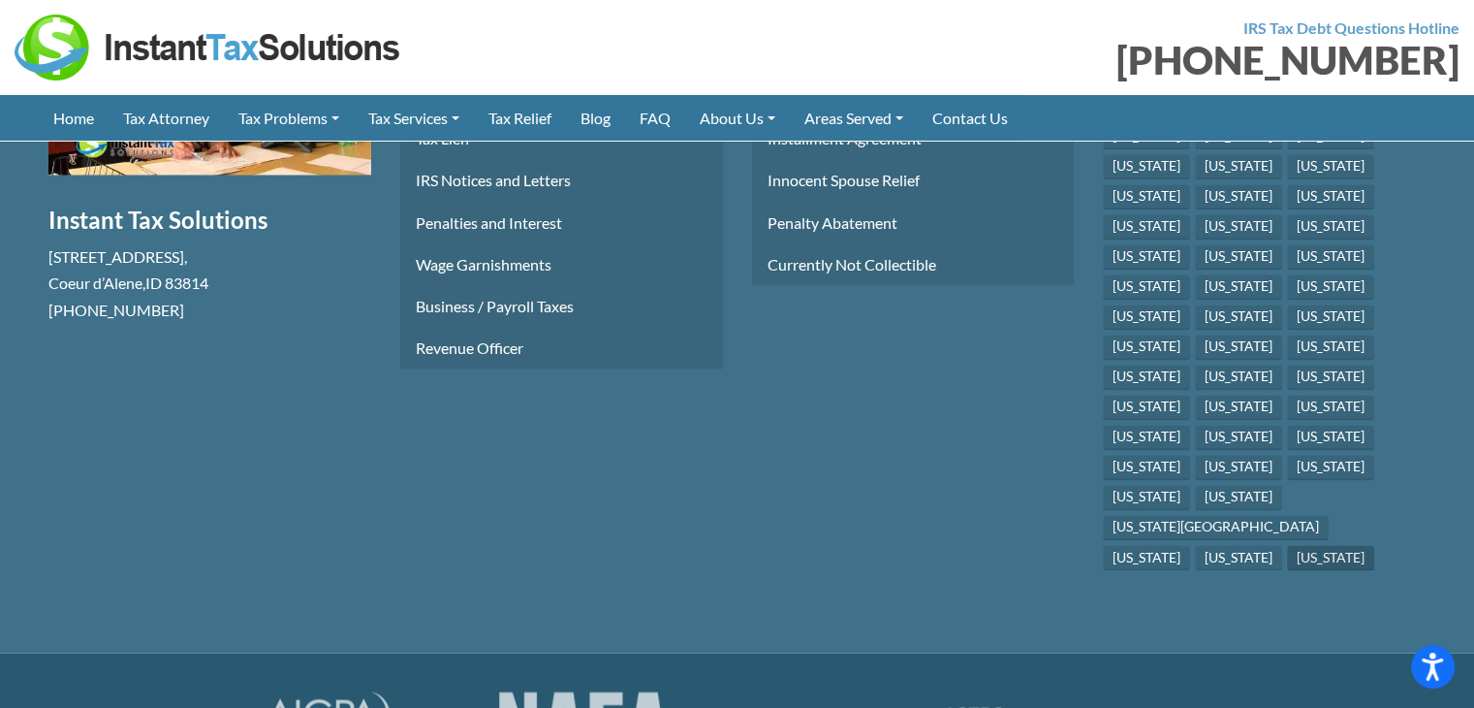
click at [1342, 545] on link "[US_STATE]" at bounding box center [1330, 557] width 87 height 25
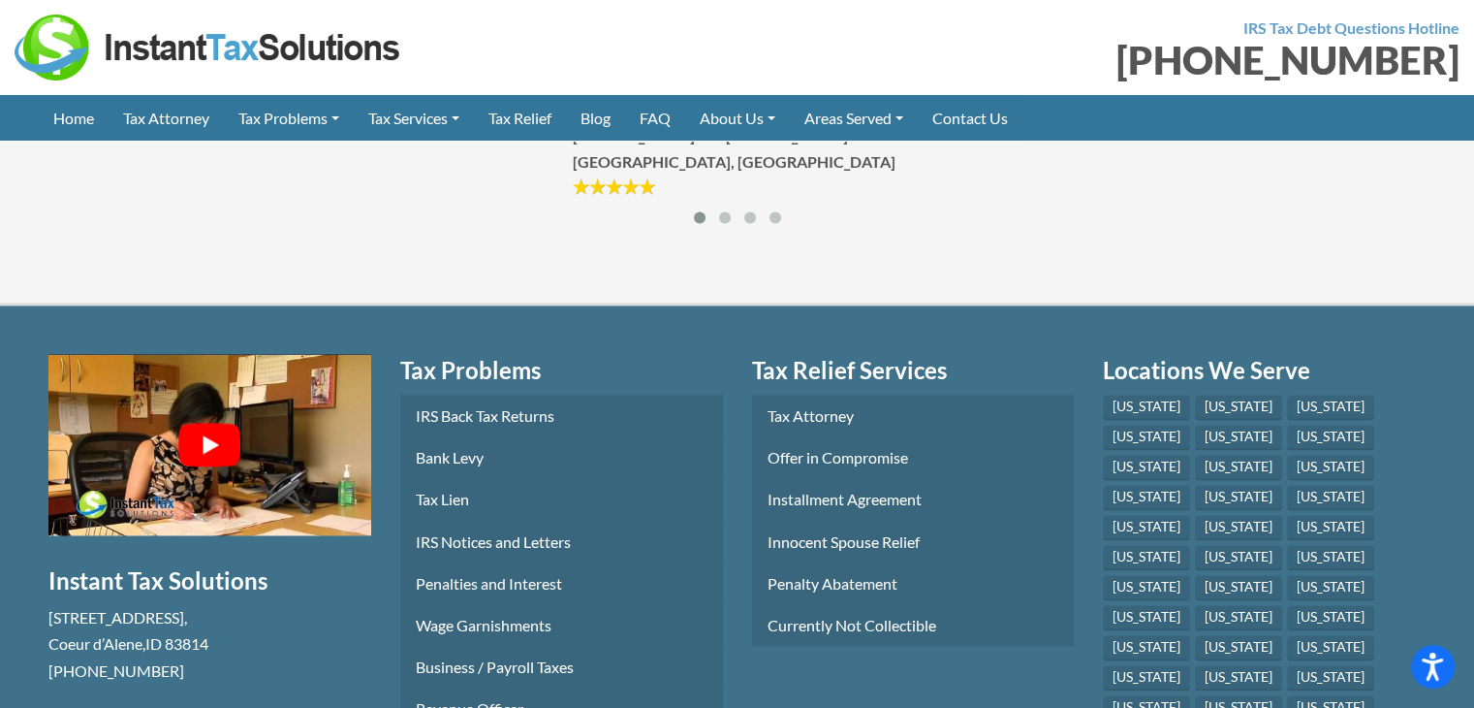
scroll to position [2641, 0]
